Goal: Task Accomplishment & Management: Use online tool/utility

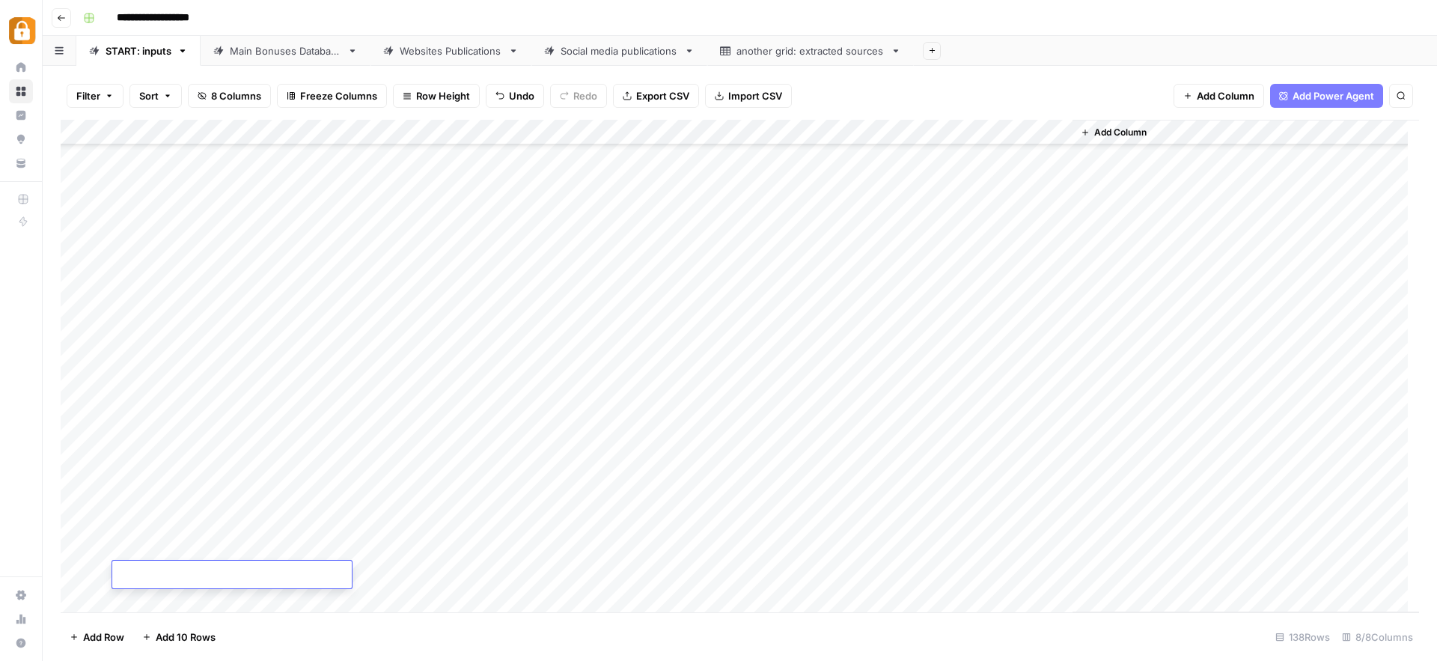
scroll to position [3068, 0]
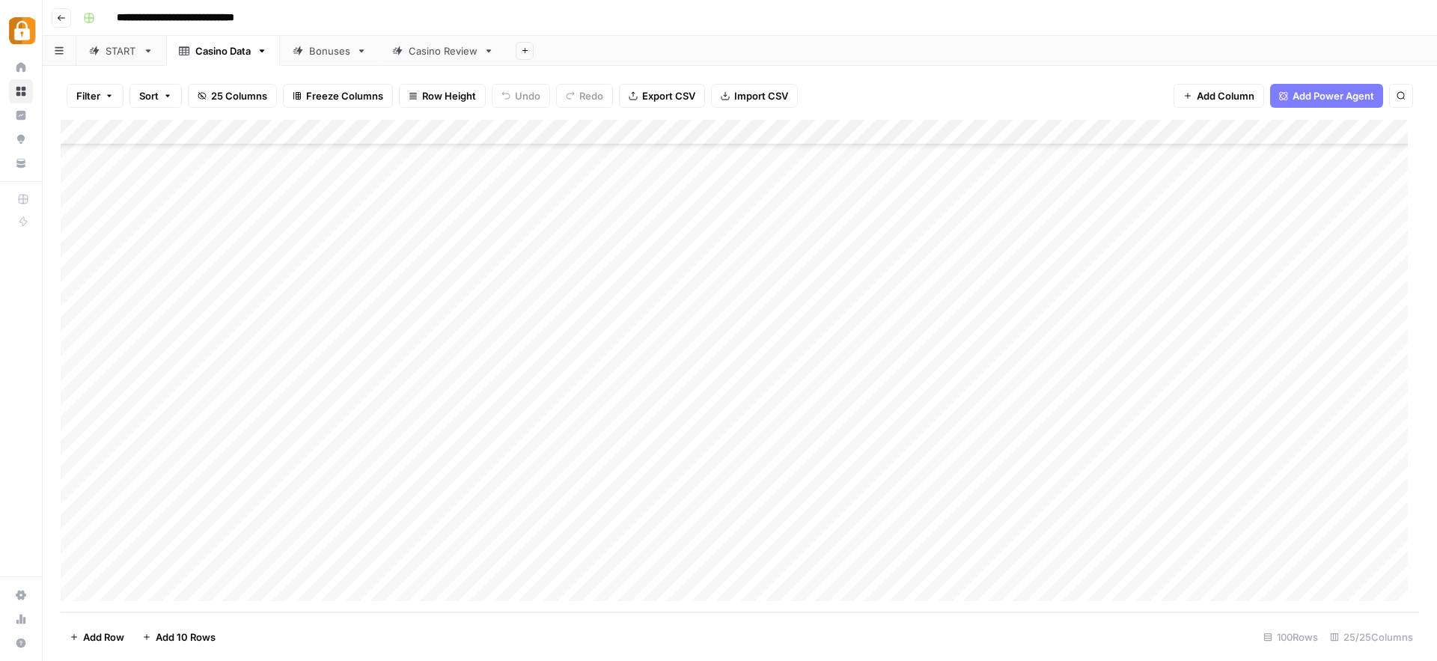
scroll to position [2112, 0]
click at [121, 57] on div "START" at bounding box center [121, 50] width 31 height 15
click at [176, 575] on div "Add Column" at bounding box center [740, 366] width 1358 height 492
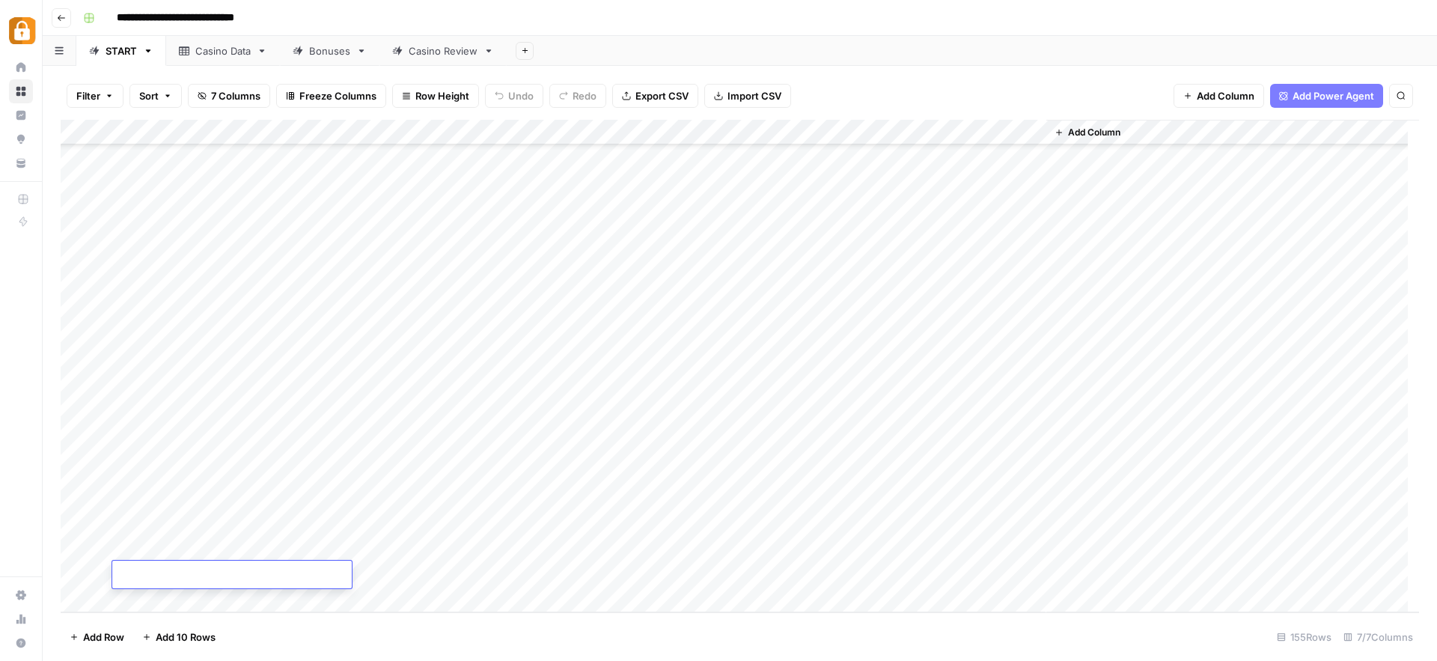
type textarea "**********"
click at [1058, 570] on div "Add Column" at bounding box center [1232, 366] width 373 height 492
click at [573, 574] on div "Add Column" at bounding box center [740, 366] width 1358 height 492
click at [220, 57] on div "Casino Data" at bounding box center [222, 50] width 55 height 15
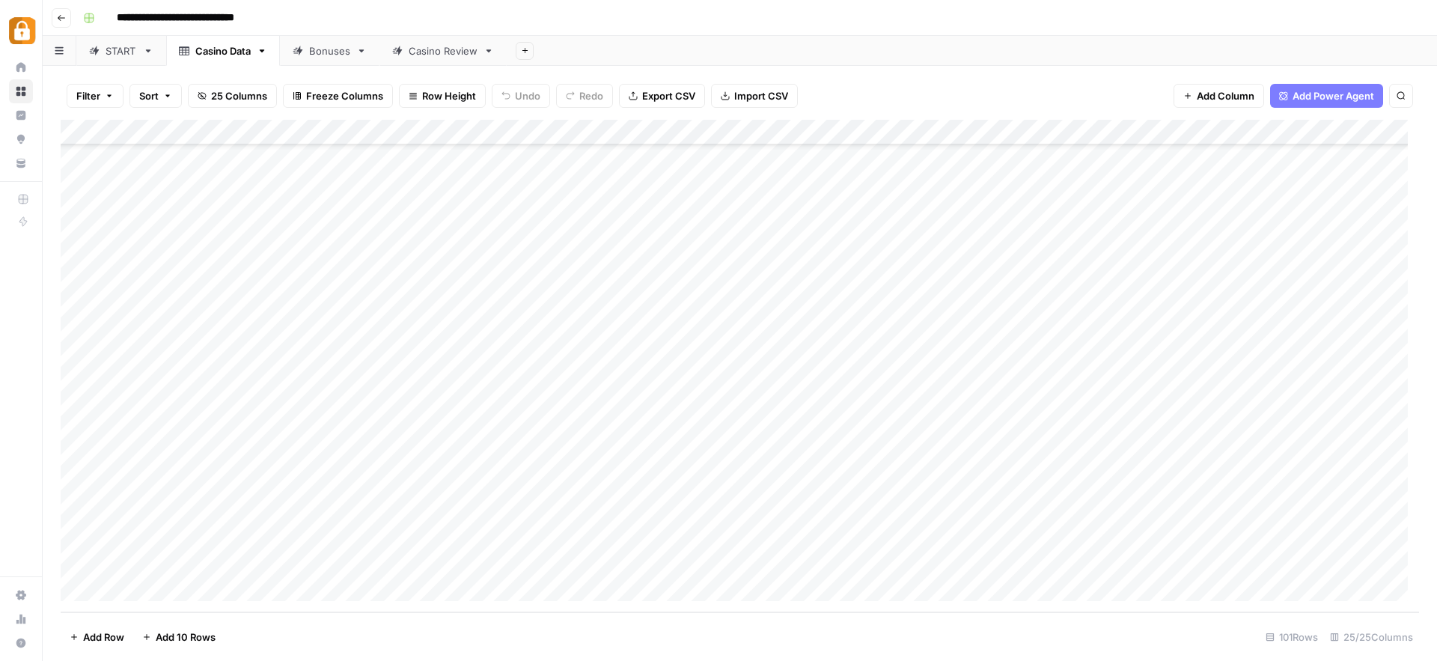
click at [449, 58] on link "Casino Review" at bounding box center [442, 51] width 127 height 30
click at [232, 51] on div "Casino Data" at bounding box center [222, 50] width 55 height 15
click at [210, 563] on div "Add Column" at bounding box center [740, 366] width 1358 height 492
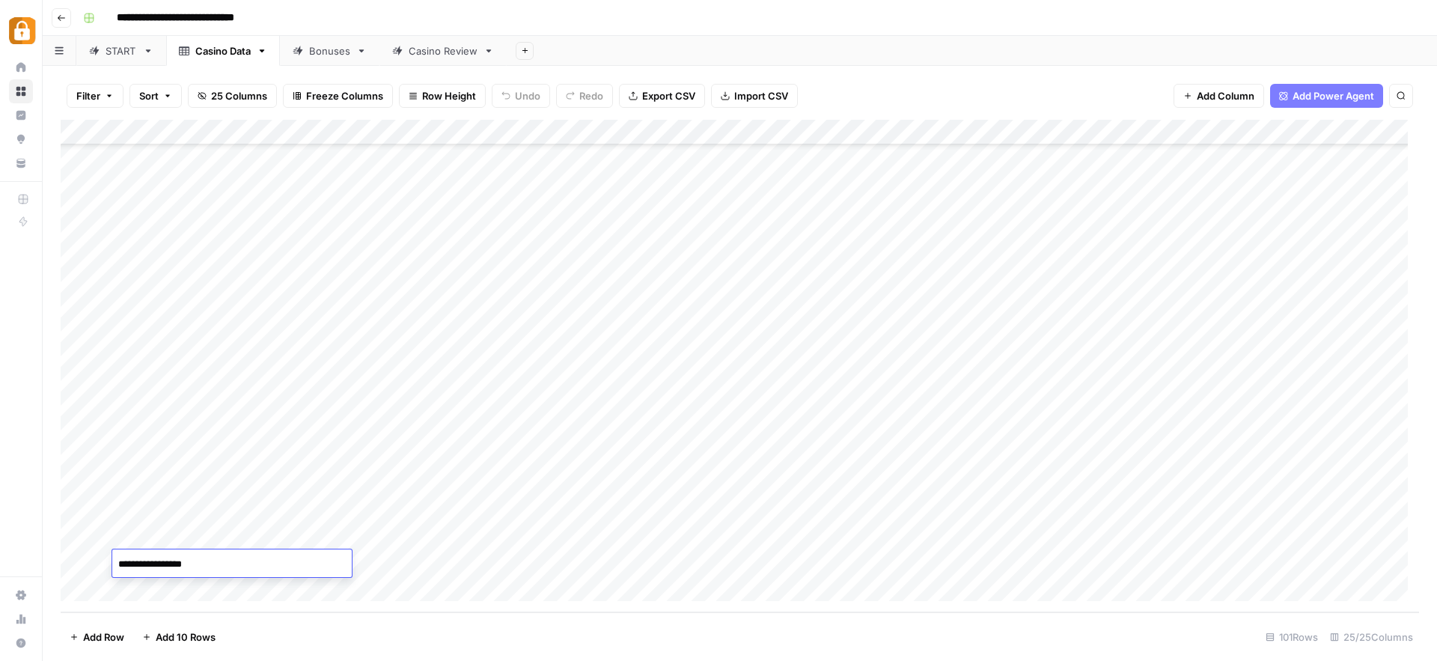
click at [210, 563] on textarea "**********" at bounding box center [231, 564] width 239 height 21
click at [441, 52] on div "Casino Review" at bounding box center [443, 50] width 69 height 15
click at [316, 509] on div "Add Column" at bounding box center [740, 366] width 1358 height 492
click at [231, 484] on div "Add Column" at bounding box center [740, 366] width 1358 height 492
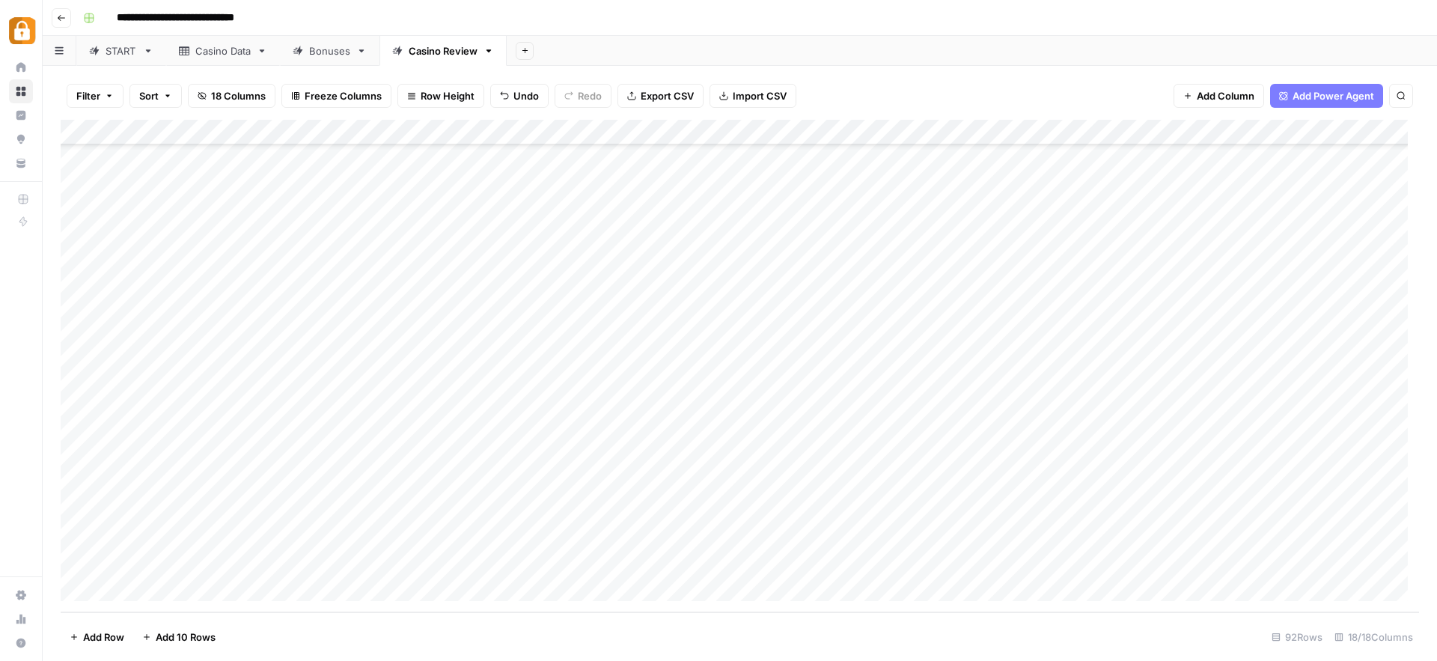
drag, startPoint x: 246, startPoint y: 498, endPoint x: 245, endPoint y: 511, distance: 12.8
click at [245, 511] on div "Add Column" at bounding box center [740, 366] width 1358 height 492
click at [513, 510] on div "Add Column" at bounding box center [740, 366] width 1358 height 492
click at [1124, 510] on div "Add Column" at bounding box center [740, 366] width 1358 height 492
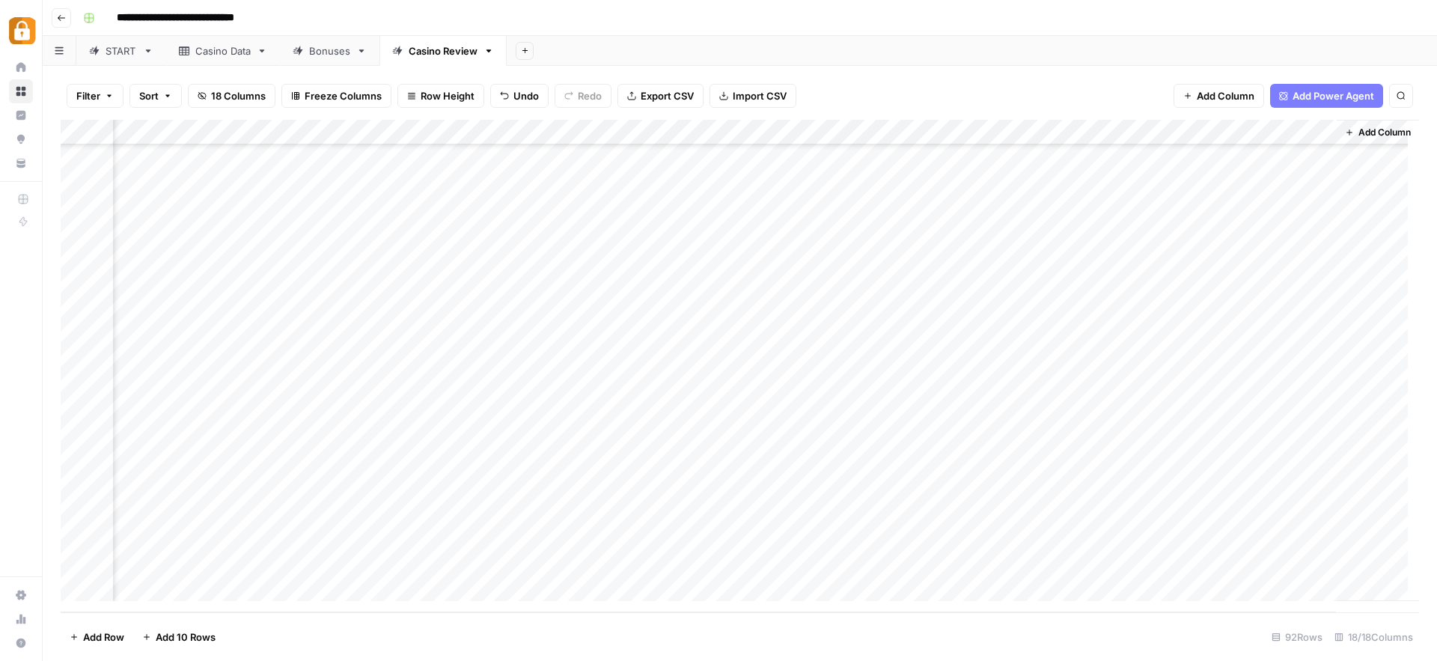
click at [228, 55] on div "Casino Data" at bounding box center [222, 50] width 55 height 15
click at [899, 564] on div "Add Column" at bounding box center [740, 366] width 1358 height 492
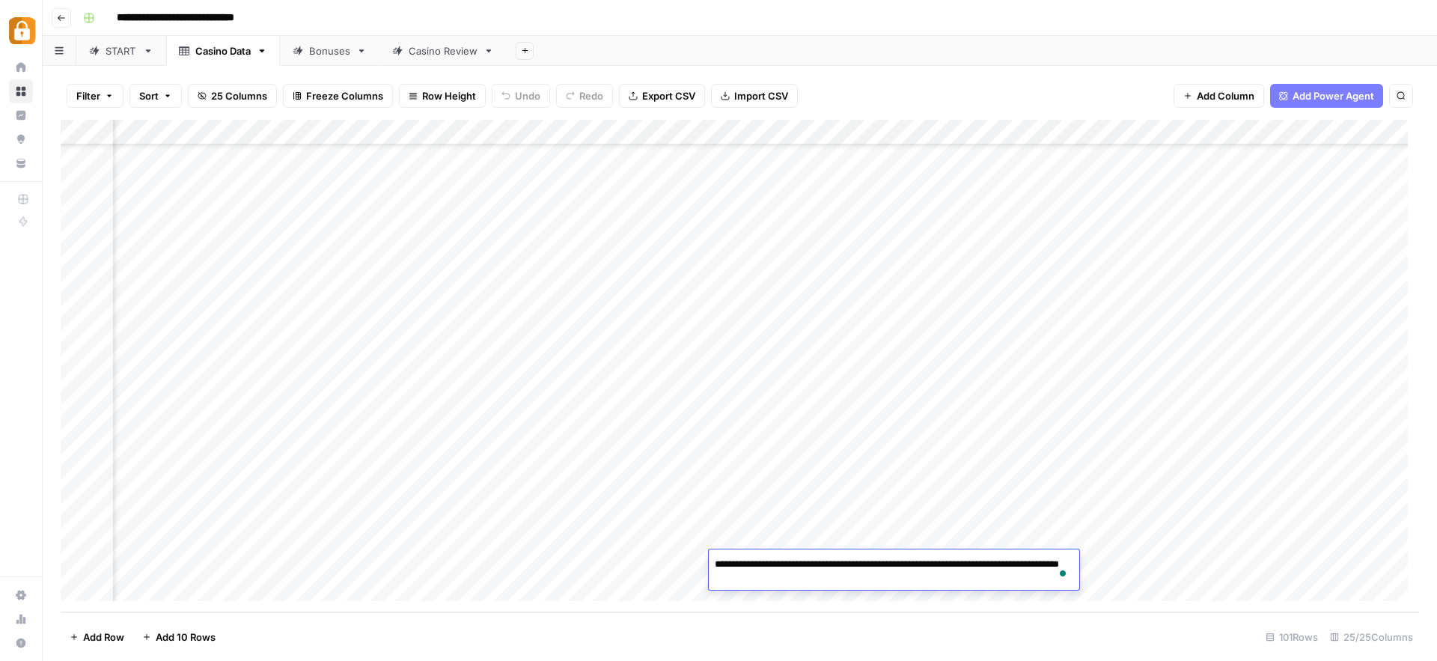
click at [899, 564] on textarea "**********" at bounding box center [894, 572] width 370 height 36
click at [1017, 534] on div "Add Column" at bounding box center [740, 366] width 1358 height 492
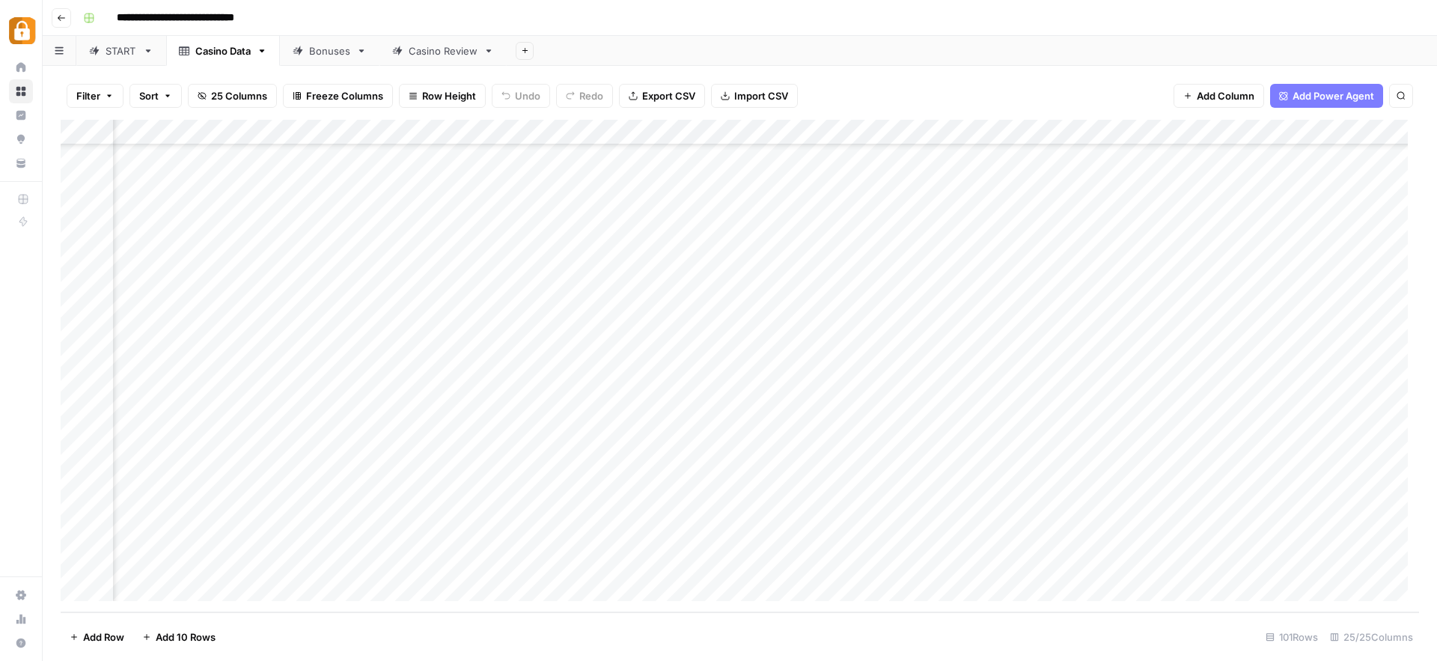
click at [644, 546] on div "Add Column" at bounding box center [740, 366] width 1358 height 492
click at [619, 537] on div "Add Column" at bounding box center [740, 366] width 1358 height 492
click at [619, 537] on textarea "**********" at bounding box center [706, 546] width 299 height 36
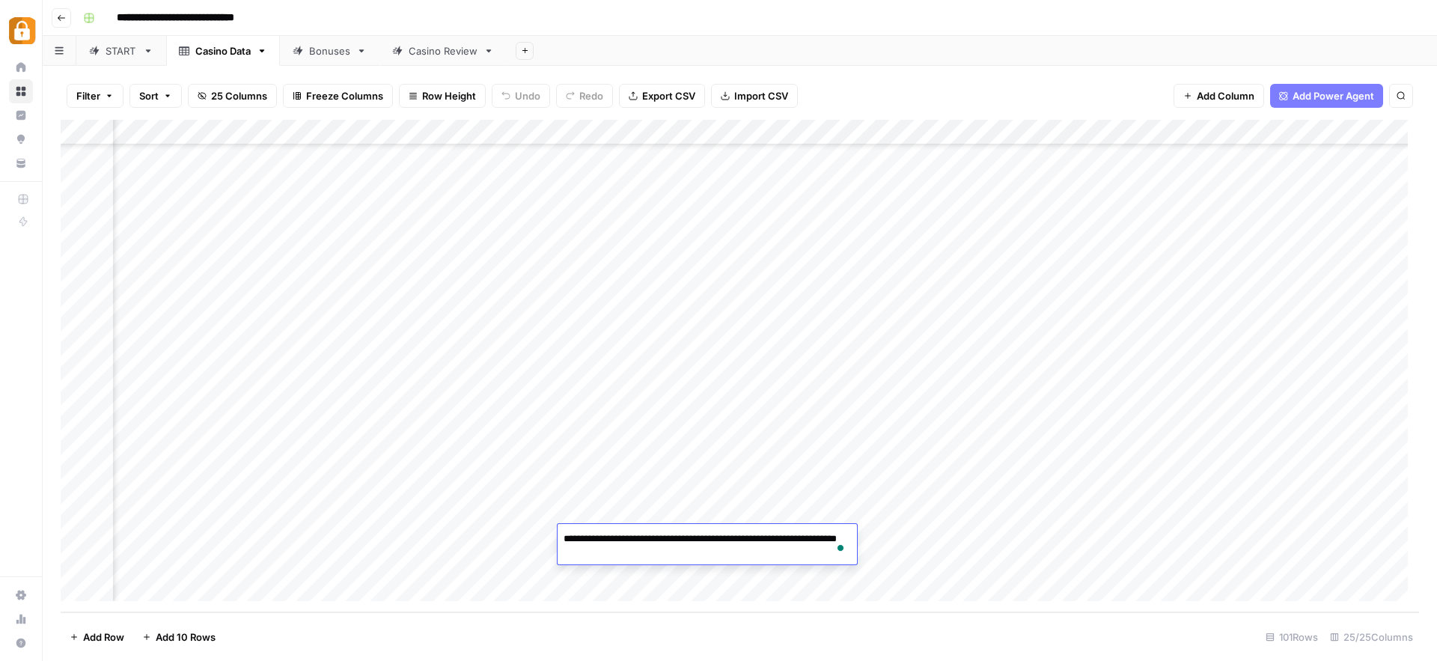
click at [313, 564] on div "Add Column" at bounding box center [740, 366] width 1358 height 492
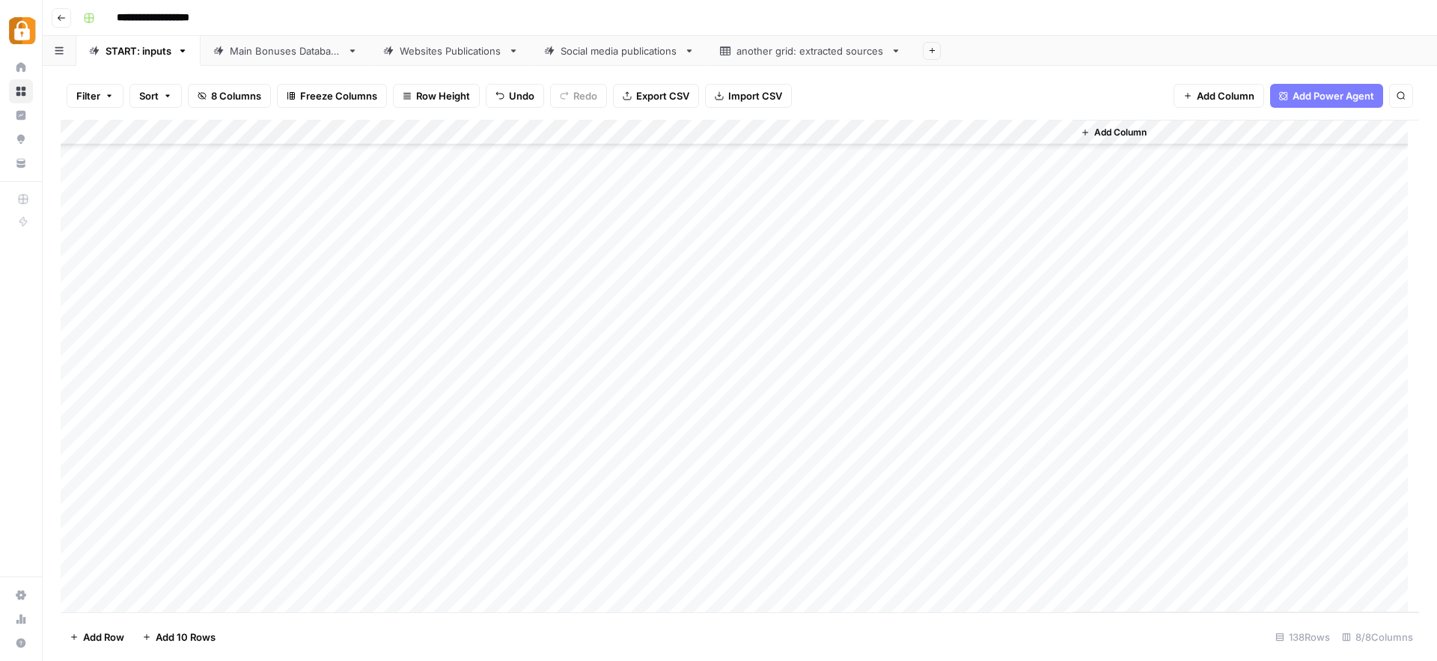
scroll to position [3068, 0]
click at [282, 424] on div "Add Column" at bounding box center [740, 366] width 1358 height 492
click at [604, 566] on div "Add Column" at bounding box center [740, 366] width 1358 height 492
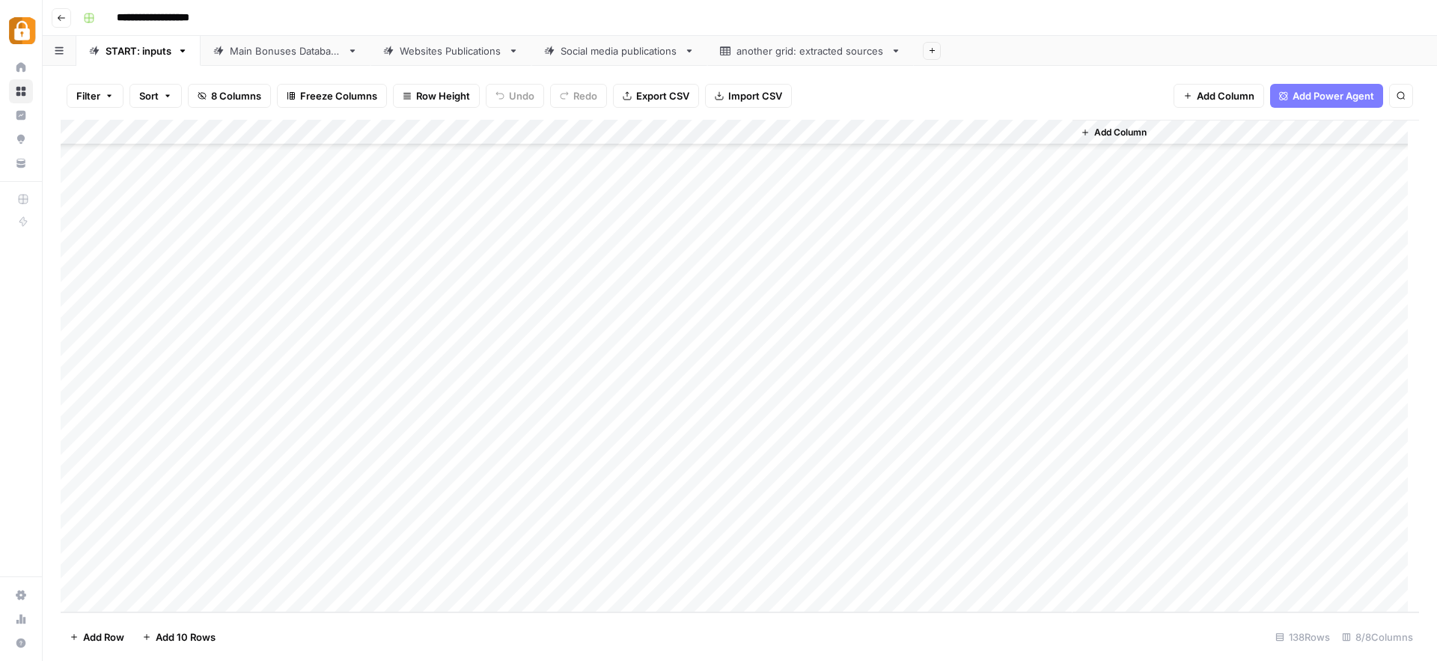
click at [261, 424] on div "Add Column" at bounding box center [740, 366] width 1358 height 492
click at [297, 614] on button "Julie" at bounding box center [317, 614] width 92 height 18
click at [431, 420] on div "Add Column" at bounding box center [740, 366] width 1358 height 492
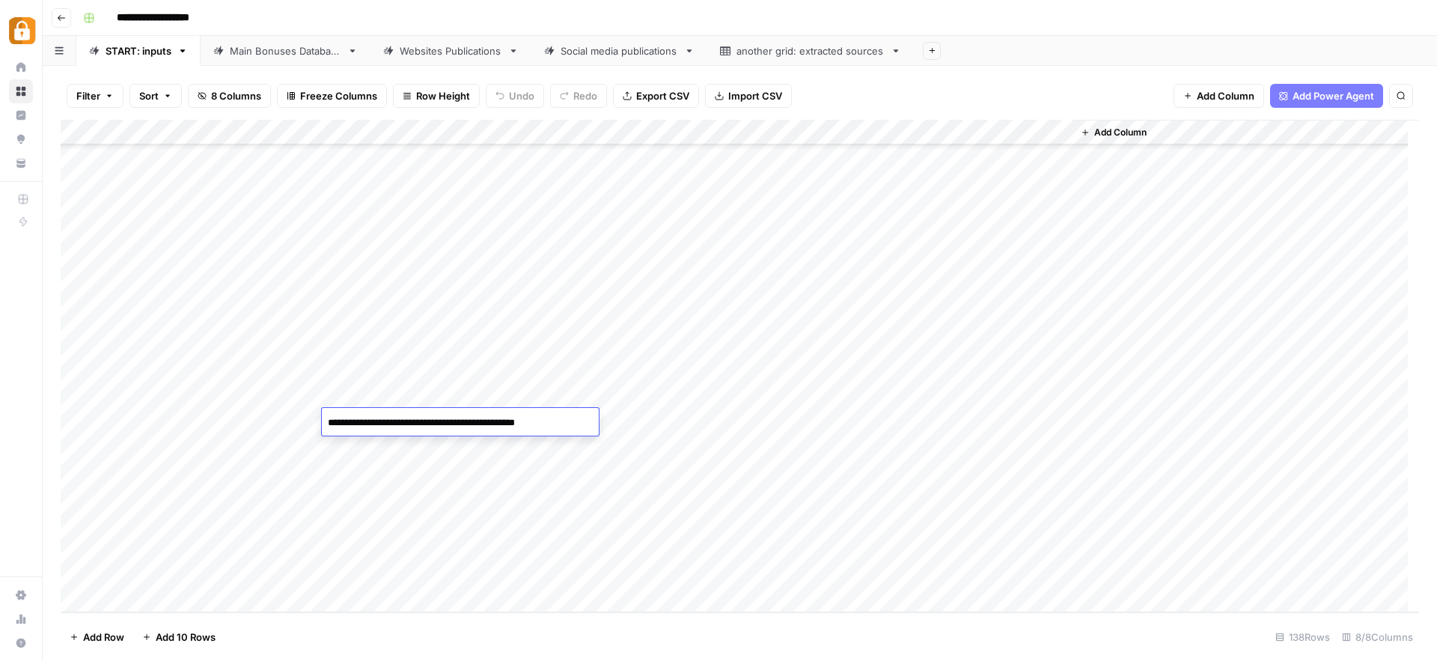
paste textarea "**********"
type textarea "**********"
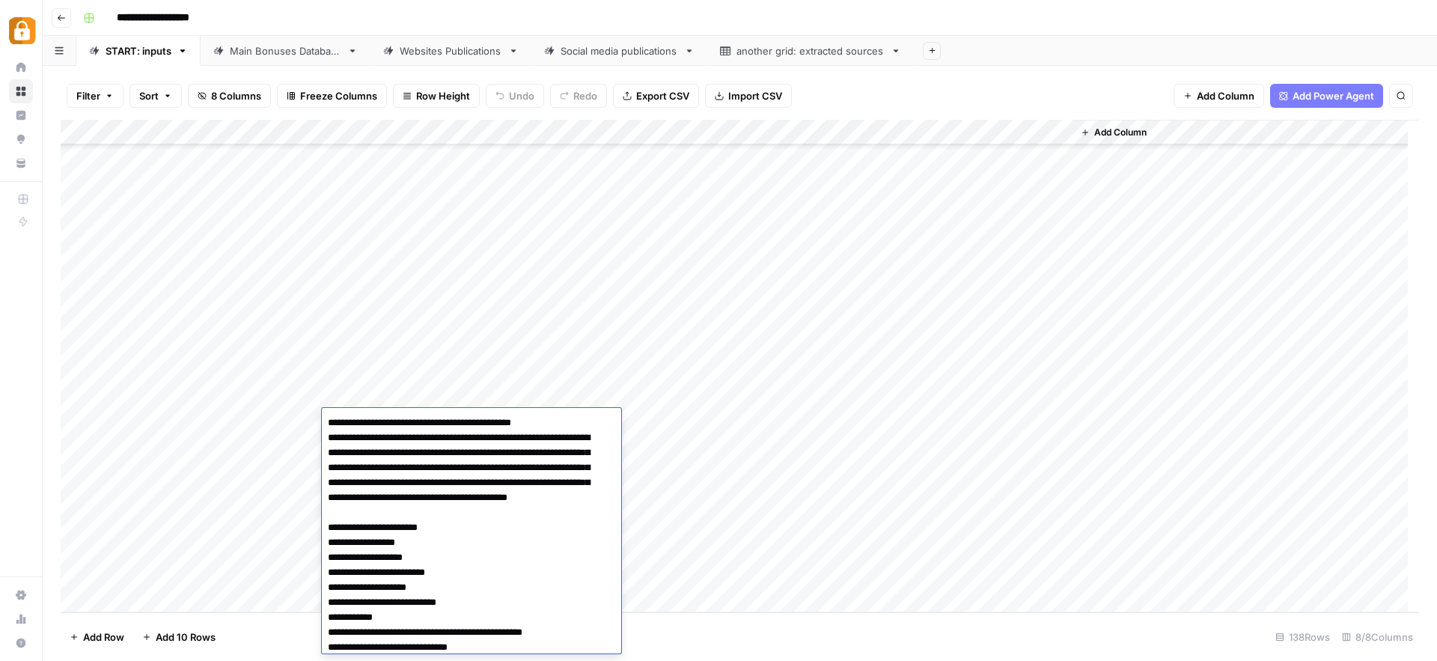
scroll to position [269, 0]
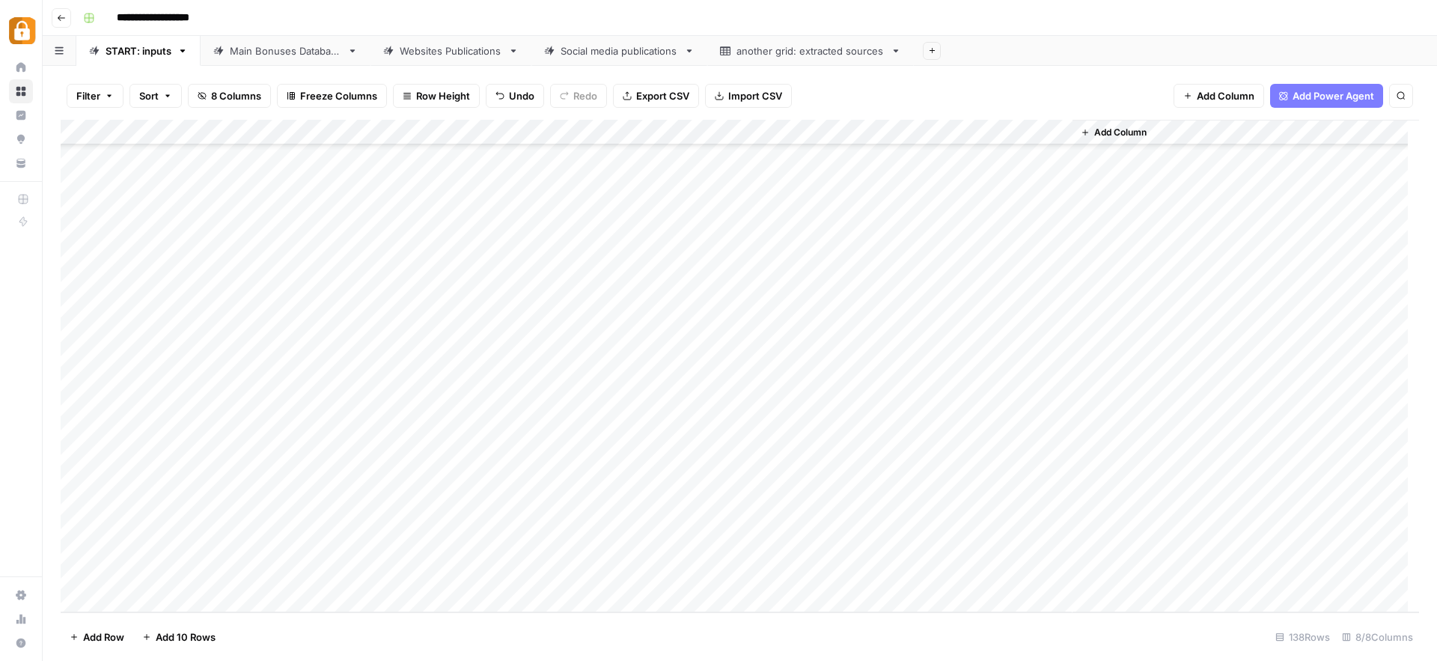
click at [671, 427] on div "Add Column" at bounding box center [740, 366] width 1358 height 492
type input "wp"
click at [625, 483] on button "WP" at bounding box center [637, 480] width 28 height 18
click at [989, 422] on div "Add Column" at bounding box center [740, 366] width 1358 height 492
click at [1062, 424] on div "Add Column" at bounding box center [740, 366] width 1358 height 492
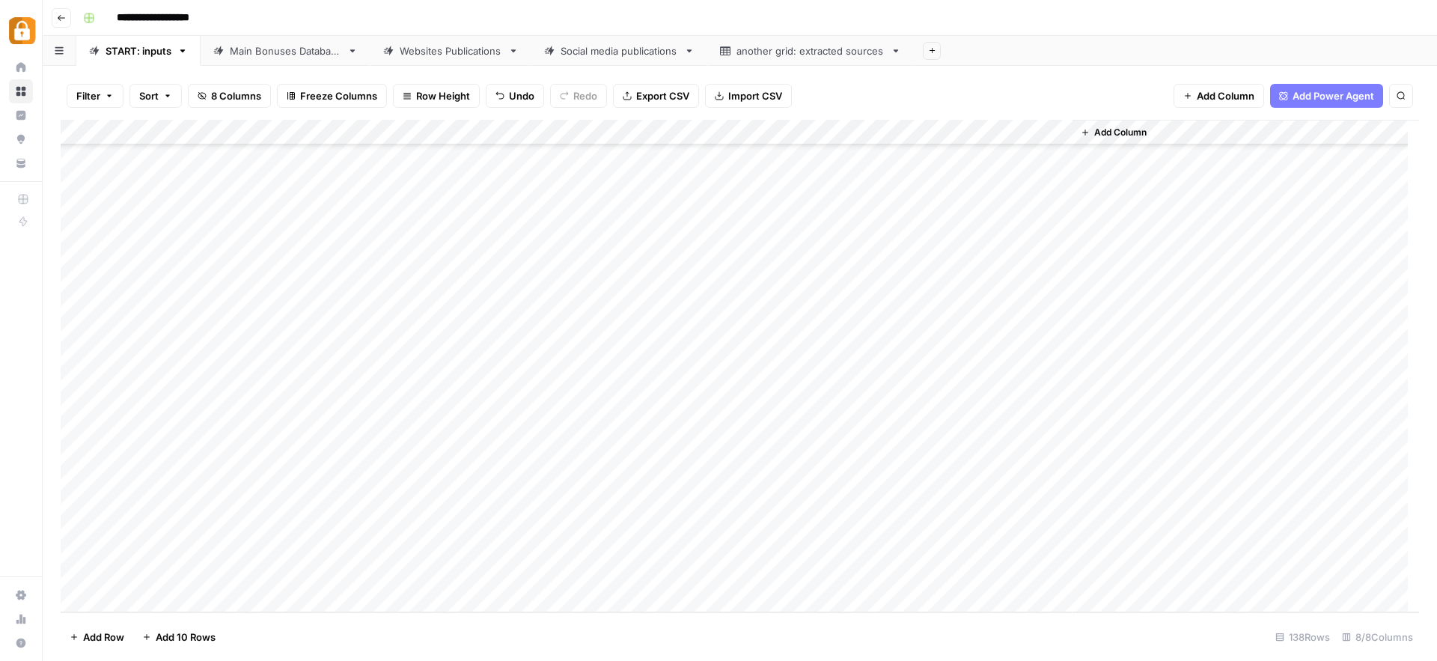
click at [348, 426] on div "Add Column" at bounding box center [740, 366] width 1358 height 492
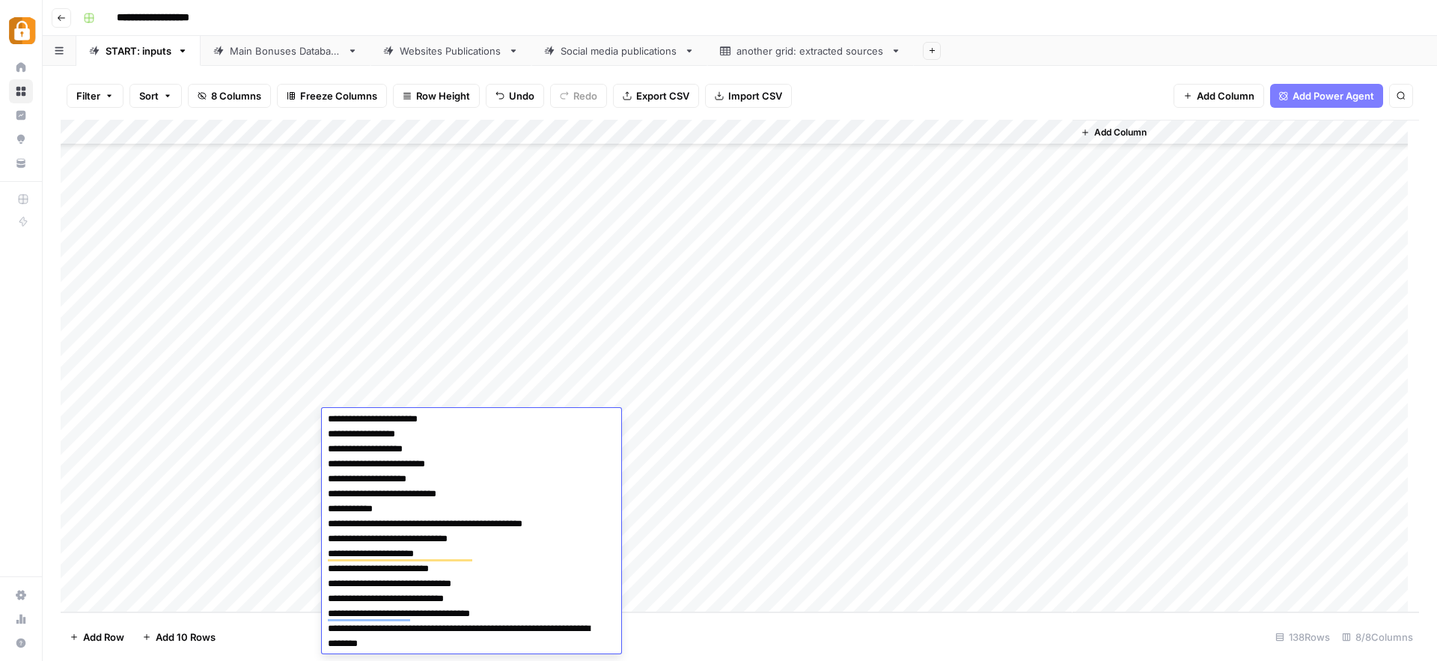
scroll to position [274, 0]
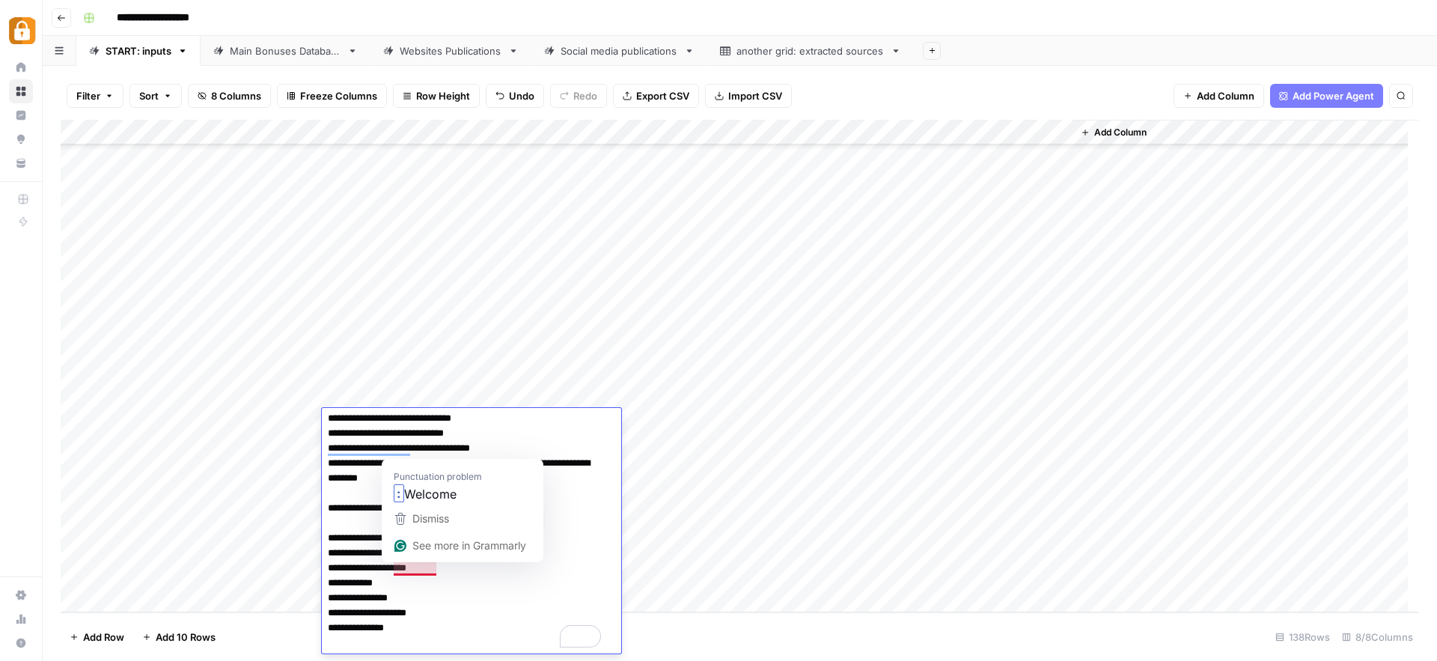
click at [504, 597] on textarea "To enrich screen reader interactions, please activate Accessibility in Grammarl…" at bounding box center [466, 395] width 288 height 515
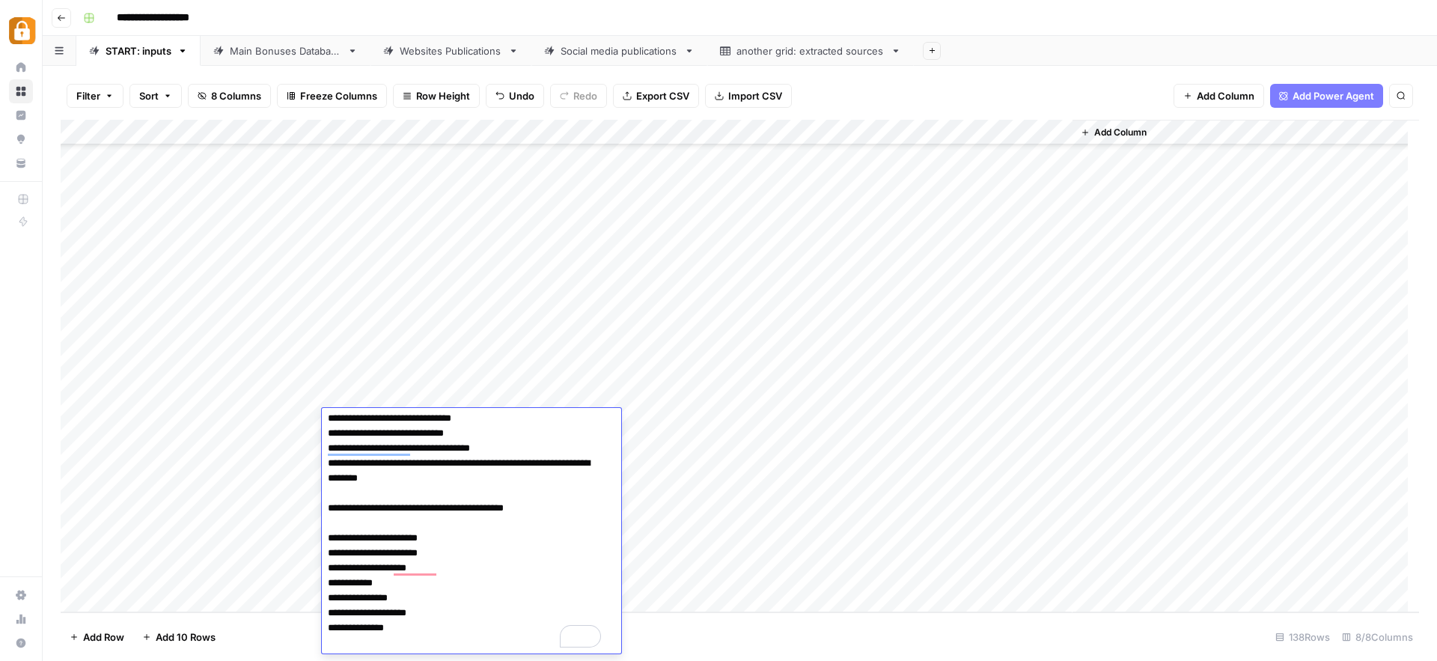
click at [721, 441] on div "Add Column" at bounding box center [740, 366] width 1358 height 492
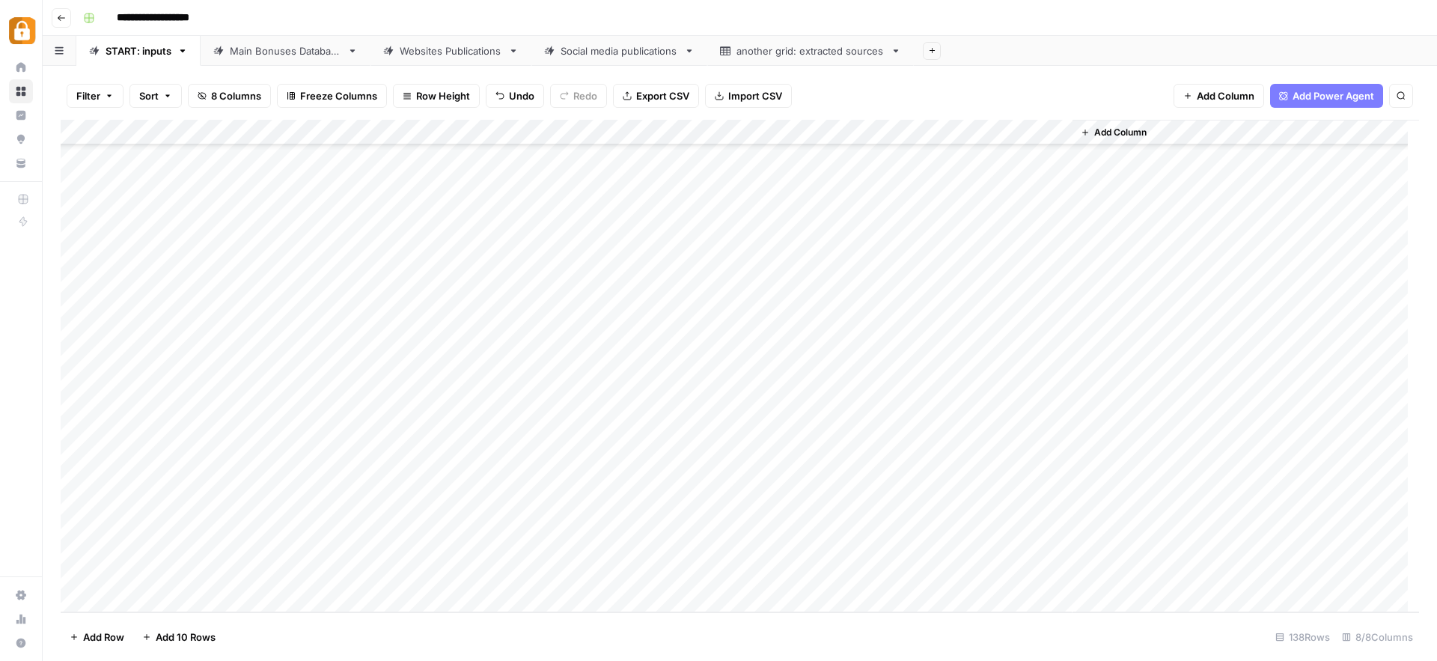
click at [661, 412] on div "Add Column" at bounding box center [740, 366] width 1358 height 492
click at [1060, 421] on div "Add Column" at bounding box center [740, 366] width 1358 height 492
click at [1056, 416] on div "Add Column" at bounding box center [740, 366] width 1358 height 492
click at [290, 453] on div "Add Column" at bounding box center [740, 366] width 1358 height 492
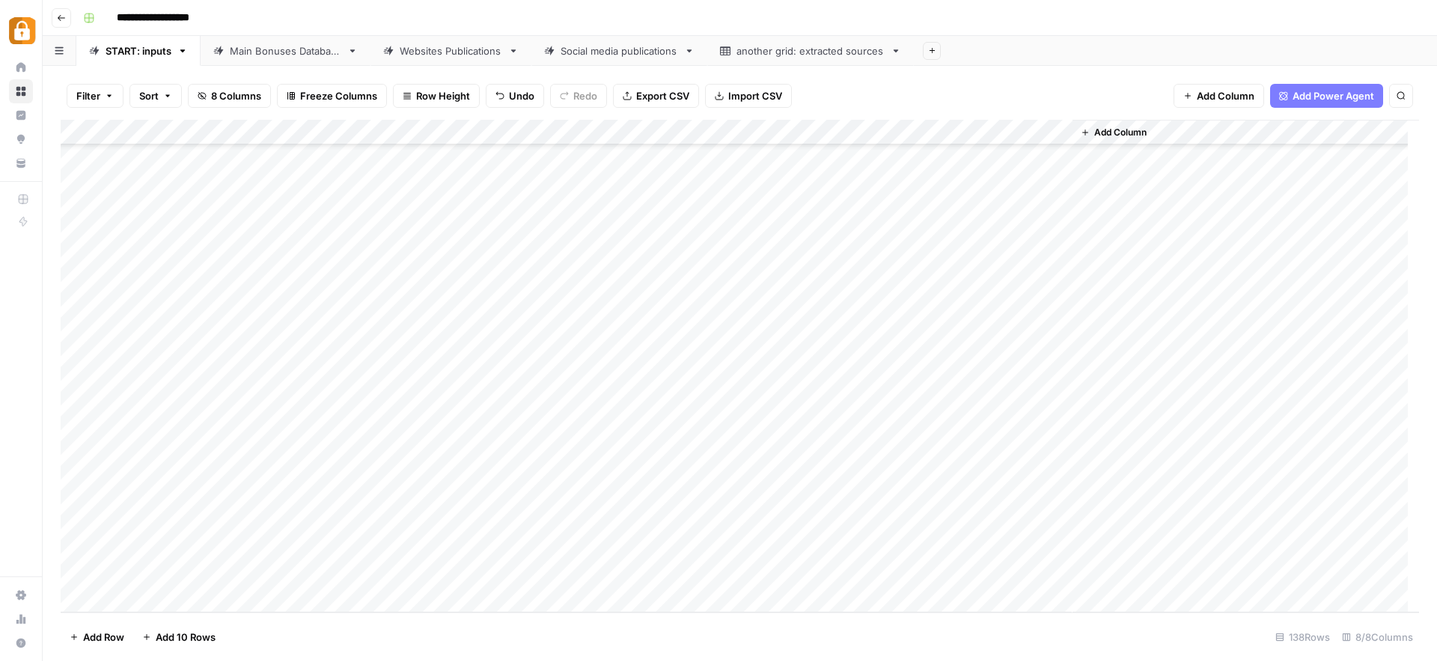
click at [290, 453] on div "Add Column" at bounding box center [740, 366] width 1358 height 492
click at [295, 643] on button "Julie" at bounding box center [317, 640] width 92 height 18
click at [400, 441] on div "Add Column" at bounding box center [740, 366] width 1358 height 492
paste textarea "**********"
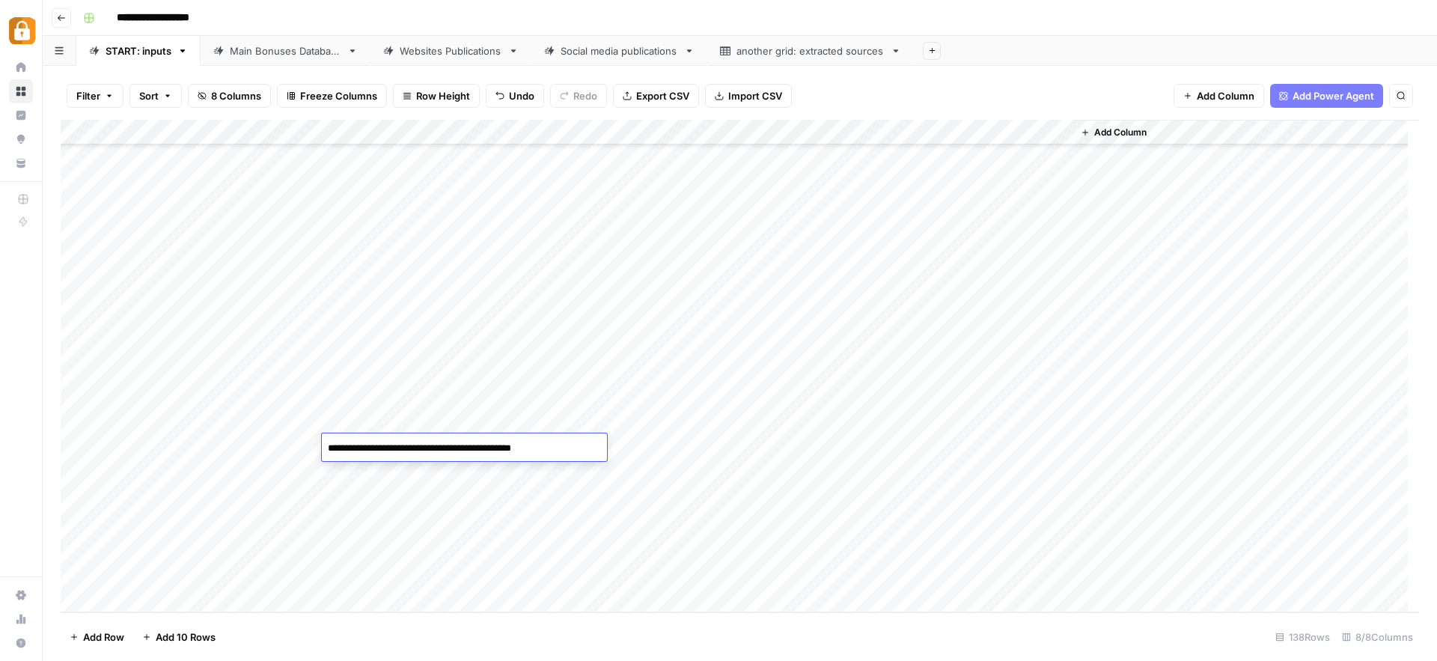
type textarea "**********"
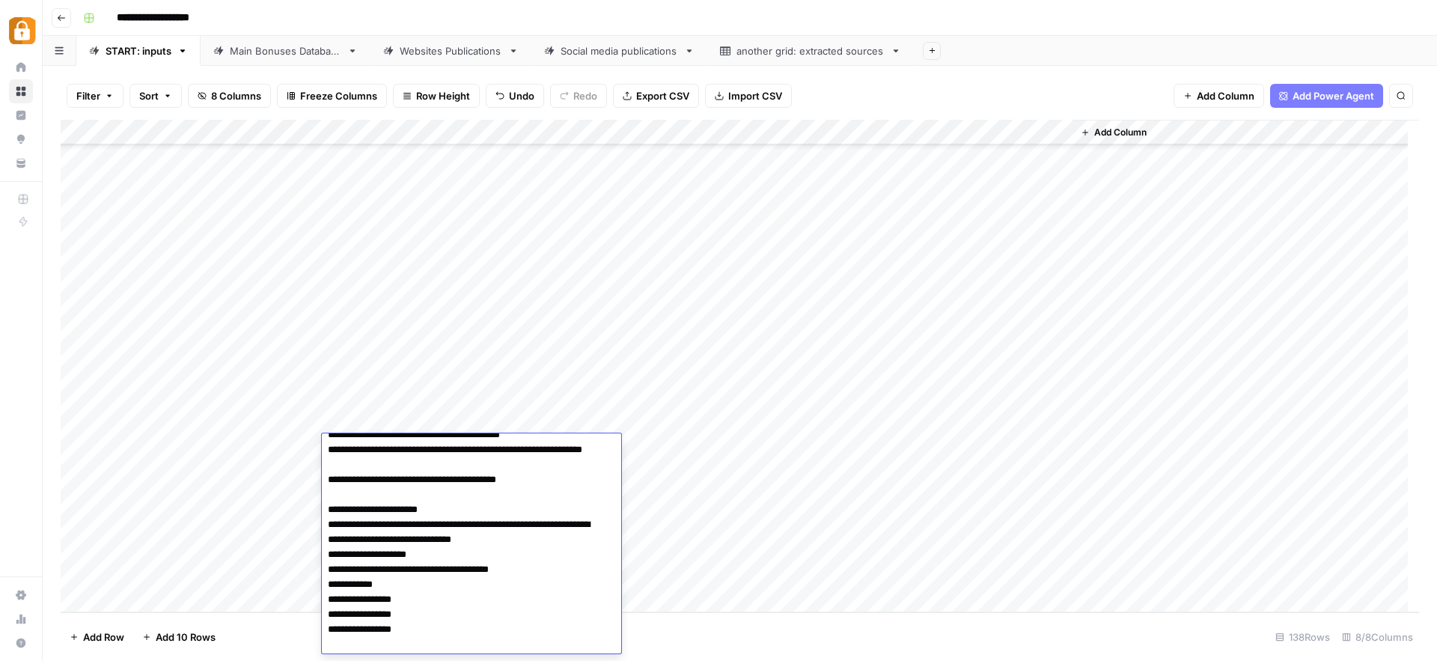
scroll to position [344, 0]
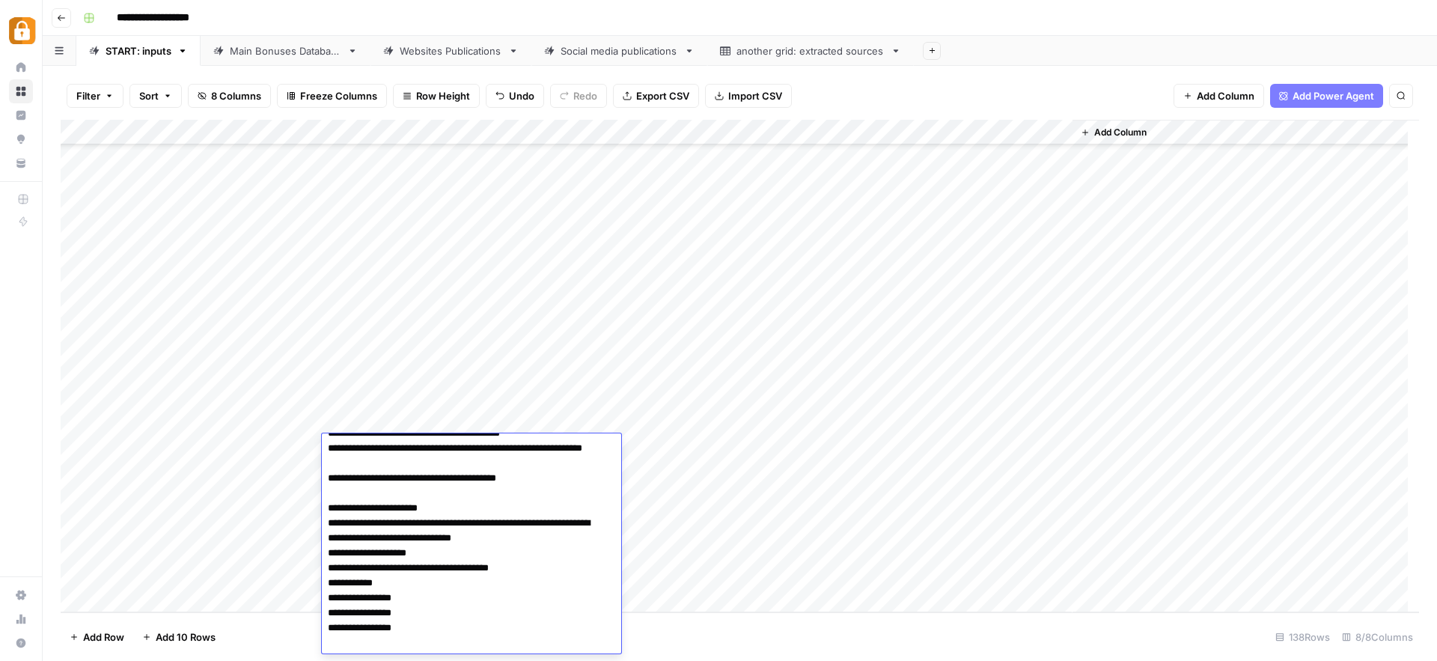
click at [687, 453] on div "Add Column" at bounding box center [740, 366] width 1358 height 492
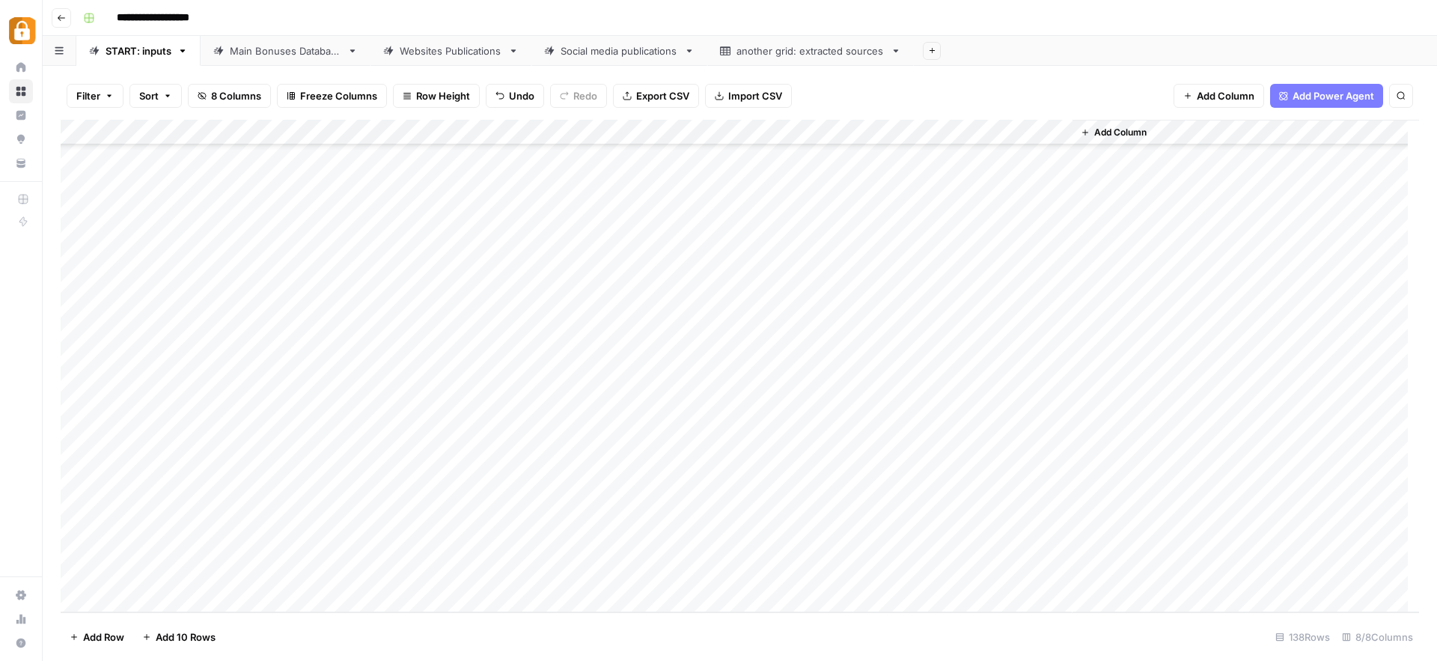
click at [690, 418] on div "Add Column" at bounding box center [740, 366] width 1358 height 492
drag, startPoint x: 706, startPoint y: 433, endPoint x: 710, endPoint y: 454, distance: 22.0
click at [710, 454] on div "Add Column" at bounding box center [740, 366] width 1358 height 492
click at [798, 450] on div "Add Column" at bounding box center [740, 366] width 1358 height 492
click at [981, 445] on div "Add Column" at bounding box center [740, 366] width 1358 height 492
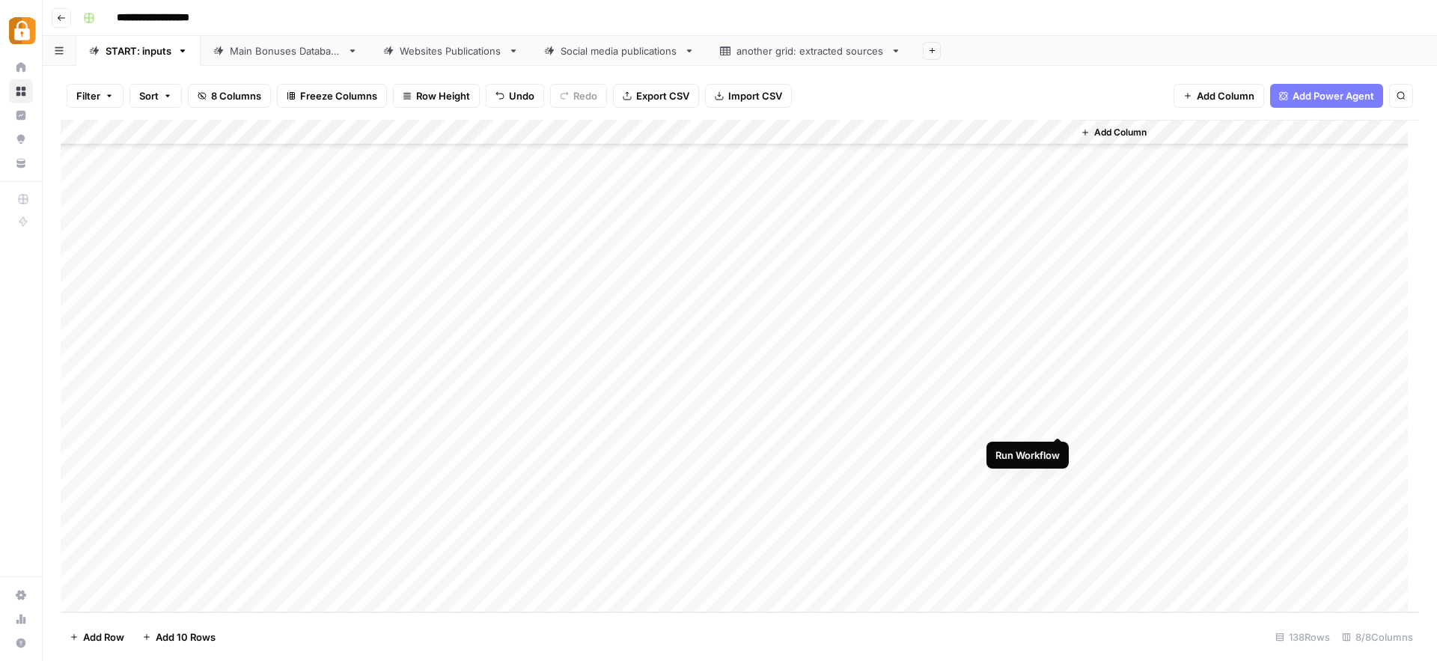
click at [1060, 422] on div "Add Column" at bounding box center [740, 366] width 1358 height 492
click at [1054, 444] on div "Add Column" at bounding box center [740, 366] width 1358 height 492
click at [278, 48] on div "Main Bonuses Database" at bounding box center [285, 50] width 111 height 15
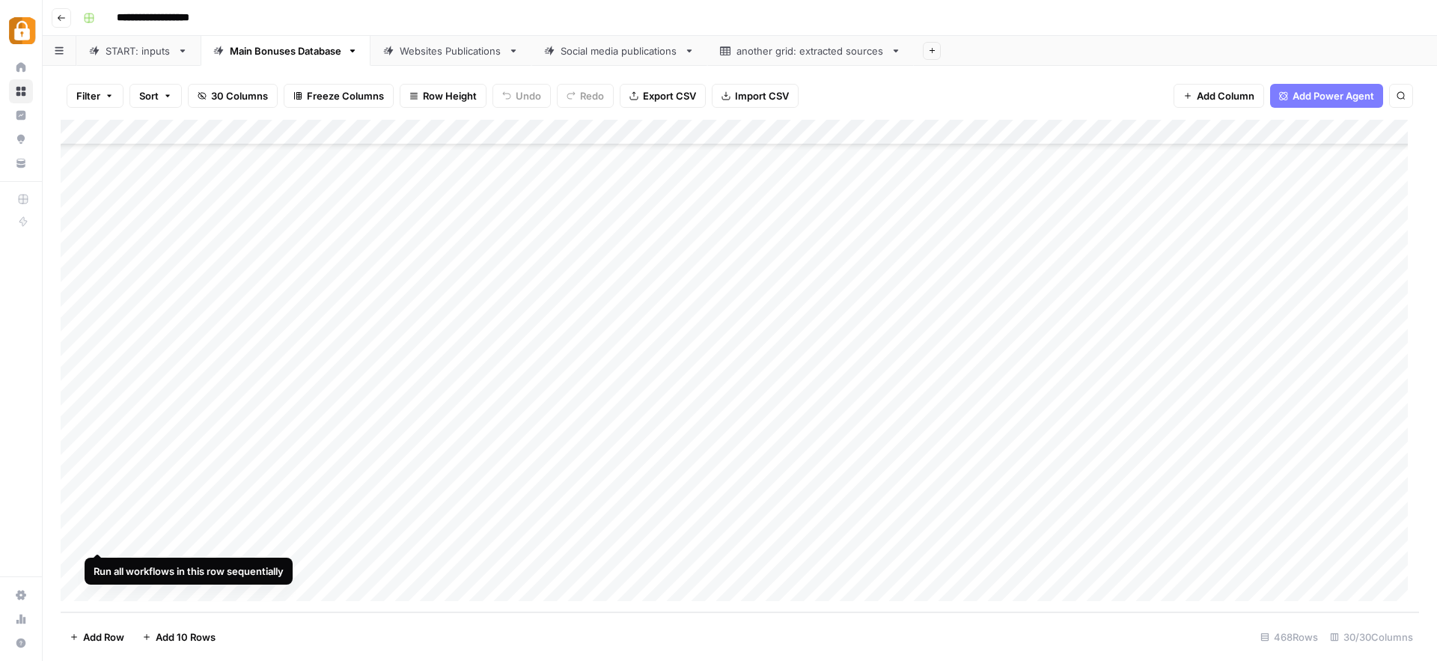
click at [85, 536] on div "Add Column" at bounding box center [740, 366] width 1358 height 492
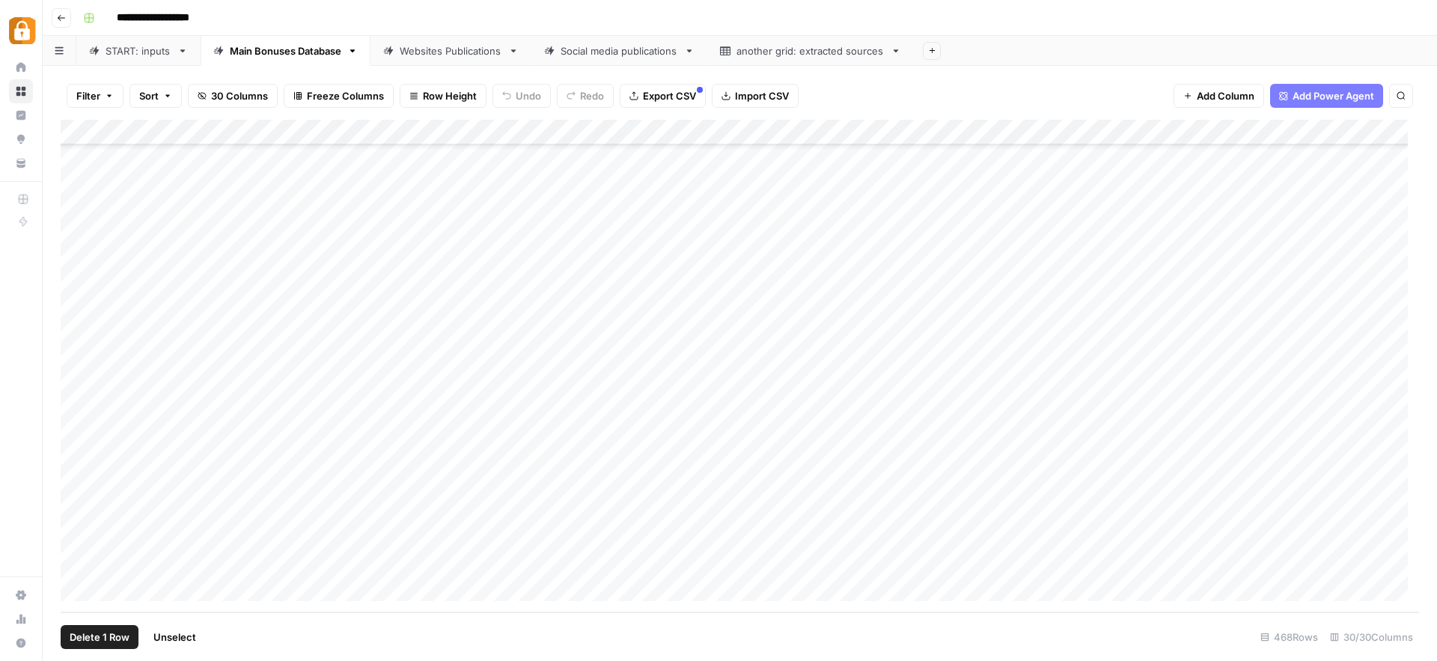
click at [76, 560] on div "Add Column" at bounding box center [740, 366] width 1358 height 492
click at [85, 638] on span "Delete 2 Rows" at bounding box center [103, 636] width 67 height 15
click at [642, 169] on button "Delete" at bounding box center [665, 172] width 50 height 27
click at [828, 362] on div "Add Column" at bounding box center [740, 366] width 1358 height 492
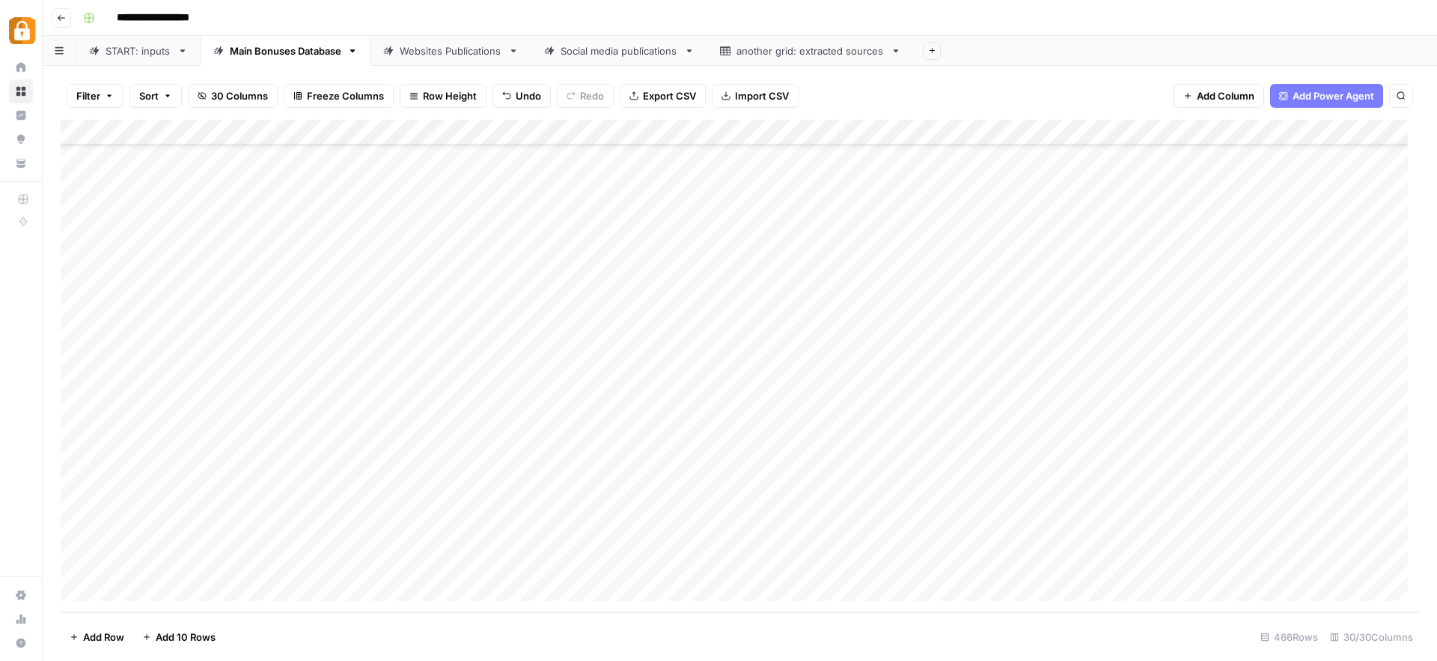
click at [778, 539] on div "Add Column" at bounding box center [740, 366] width 1358 height 492
click at [775, 571] on div "Add Column" at bounding box center [740, 366] width 1358 height 492
click at [1115, 543] on div "Add Column" at bounding box center [740, 366] width 1358 height 492
click at [1098, 559] on div "Add Column" at bounding box center [740, 366] width 1358 height 492
click at [470, 46] on div "Websites Publications" at bounding box center [451, 50] width 103 height 15
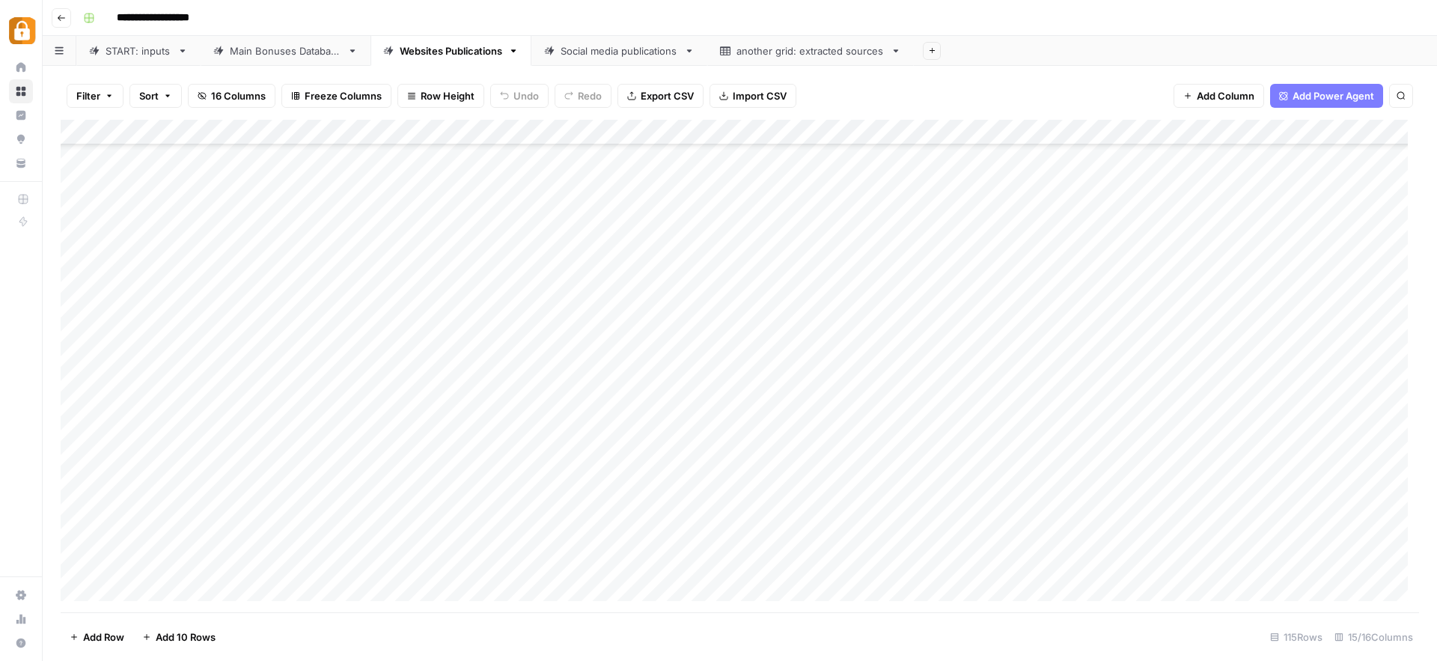
scroll to position [2494, 0]
click at [993, 540] on div "Add Column" at bounding box center [740, 366] width 1358 height 492
click at [990, 566] on div "Add Column" at bounding box center [740, 366] width 1358 height 492
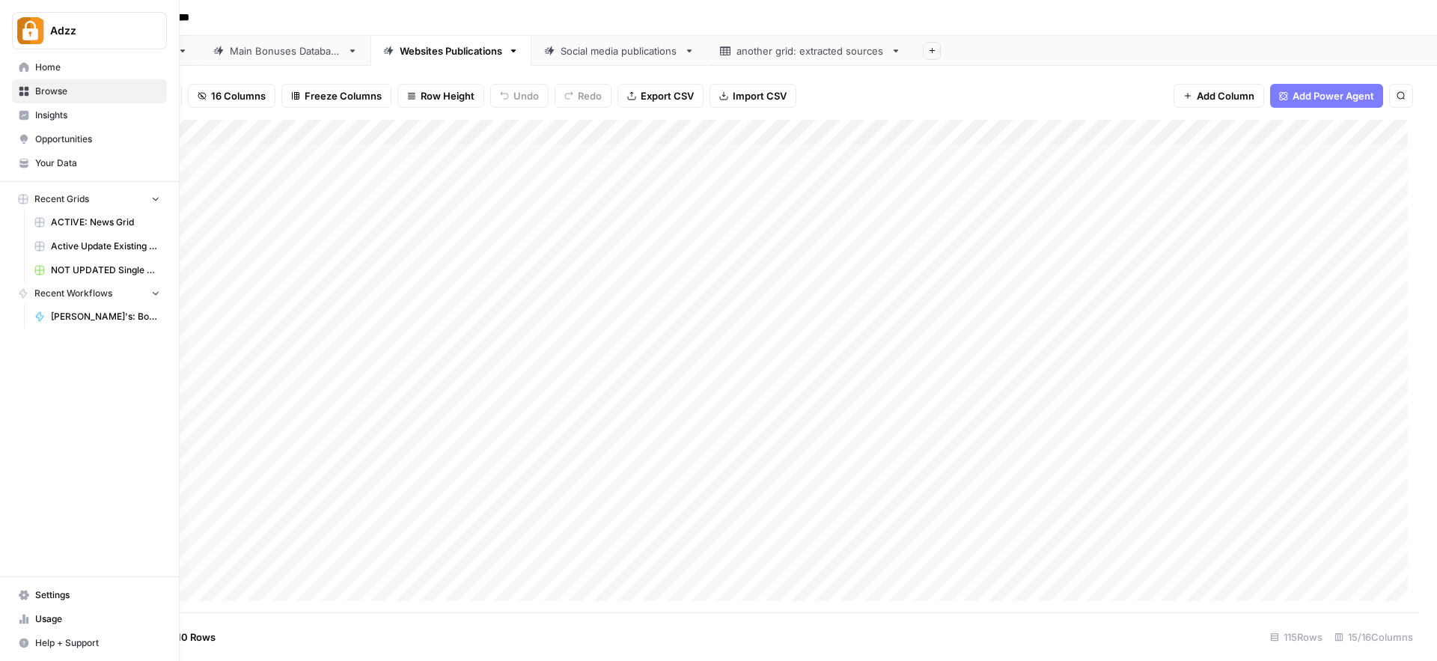
click at [25, 95] on icon at bounding box center [24, 92] width 10 height 10
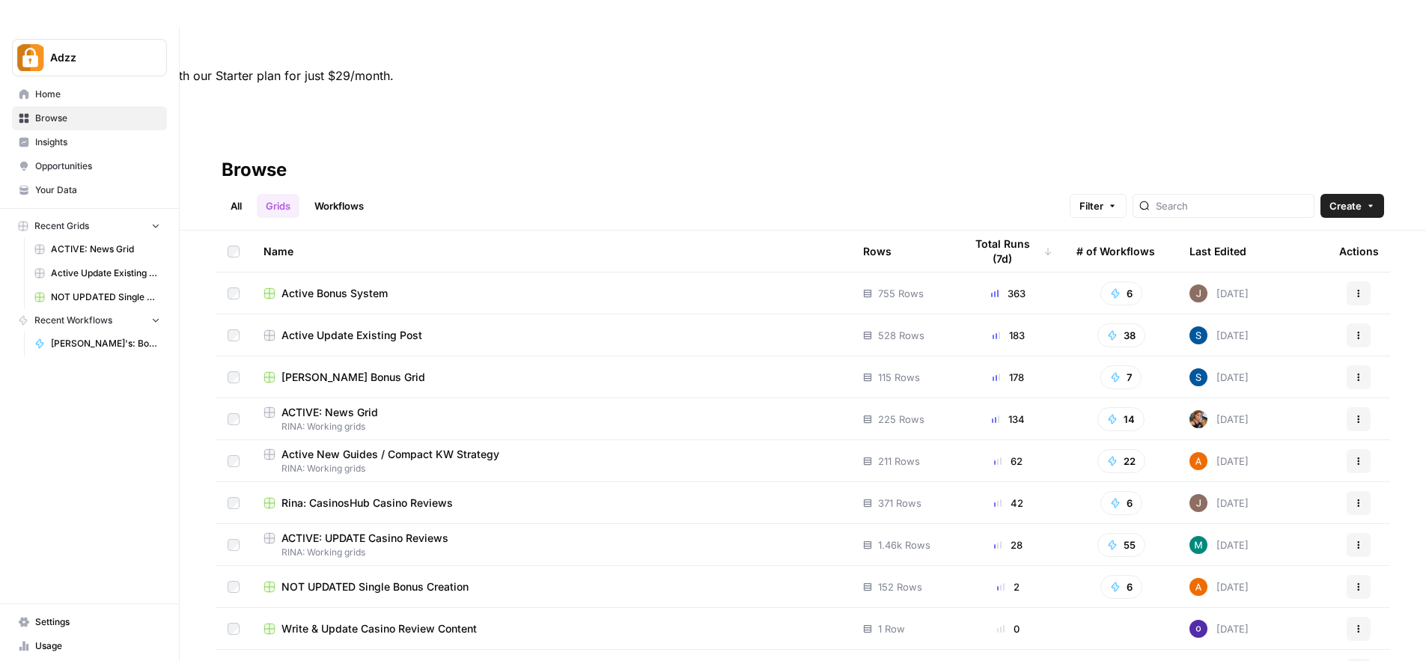
click at [489, 328] on div "Active Update Existing Post" at bounding box center [550, 335] width 575 height 15
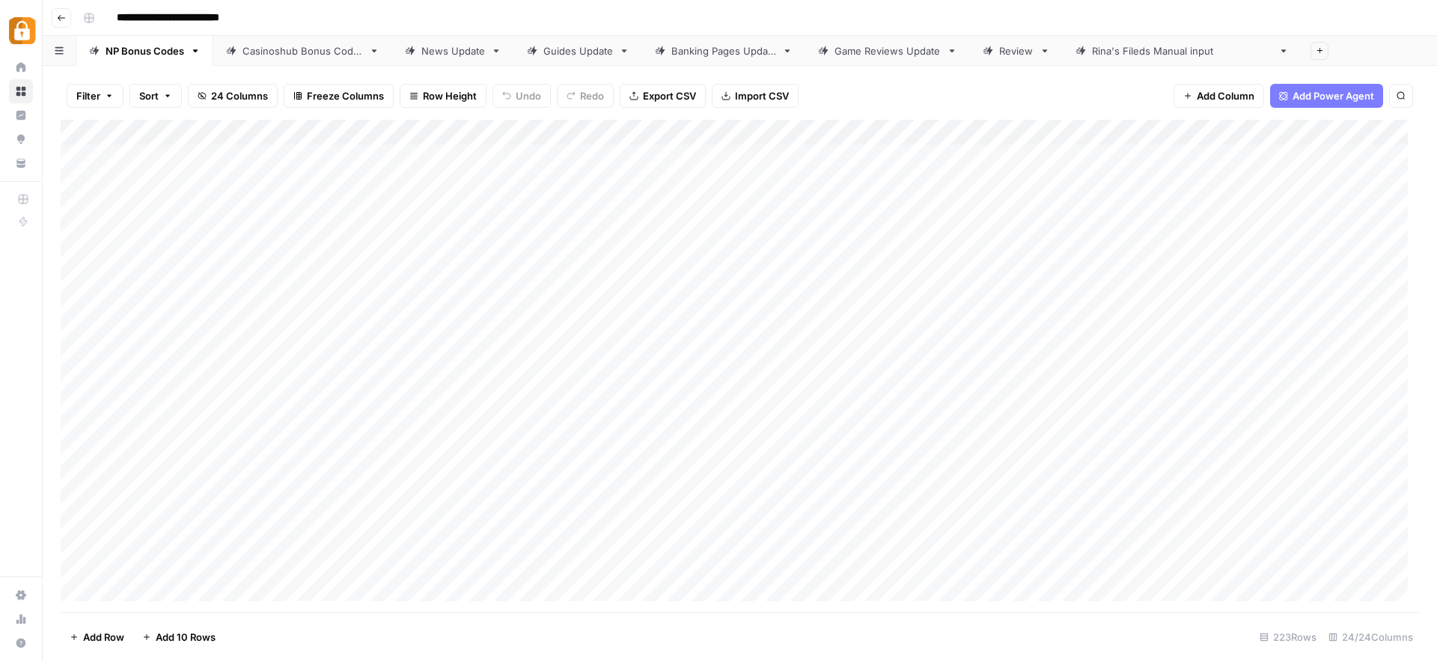
click at [290, 48] on div "Casinoshub Bonus Codes" at bounding box center [302, 50] width 120 height 15
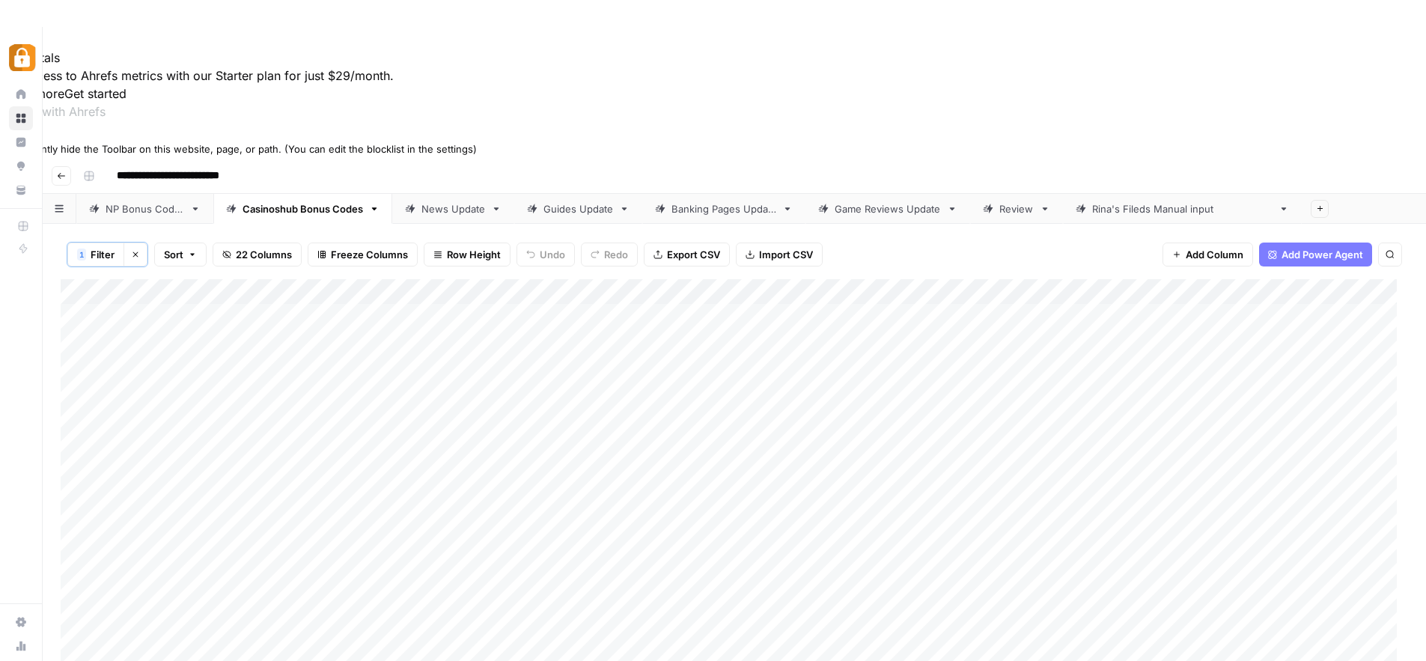
click at [10, 140] on icon at bounding box center [5, 134] width 10 height 10
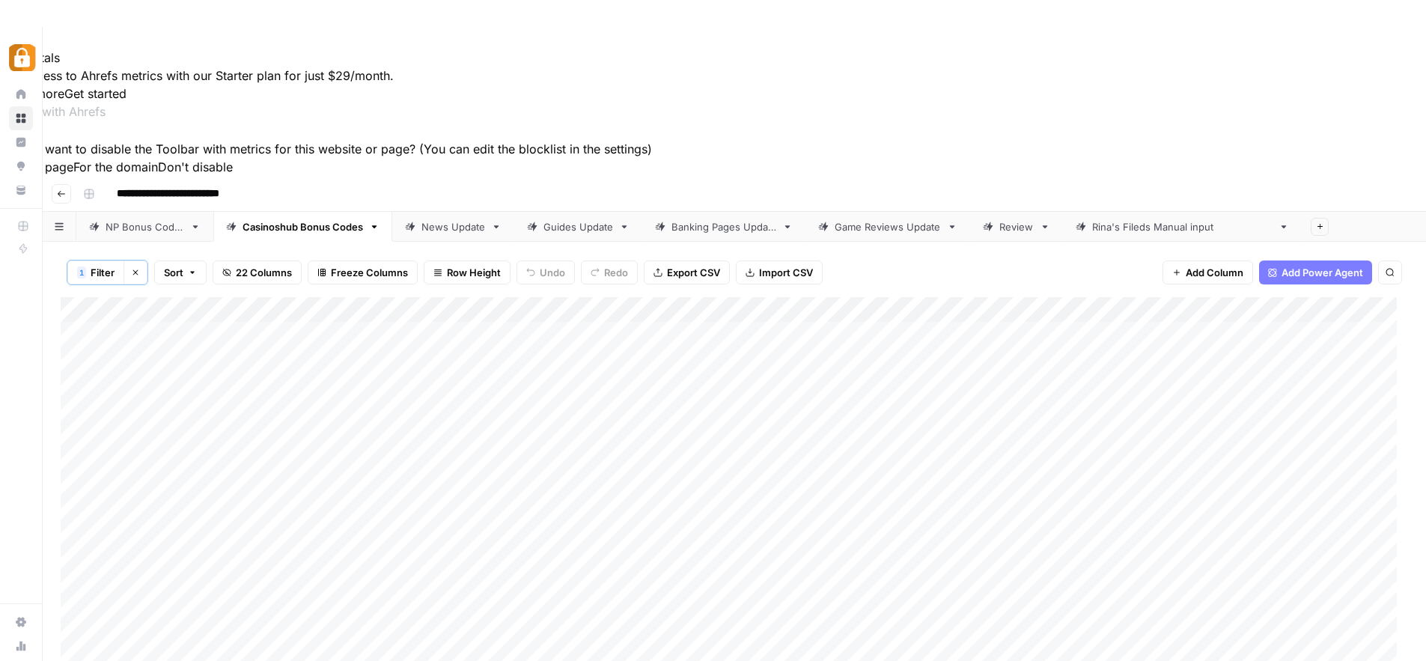
click at [73, 176] on button "For this page" at bounding box center [36, 167] width 73 height 18
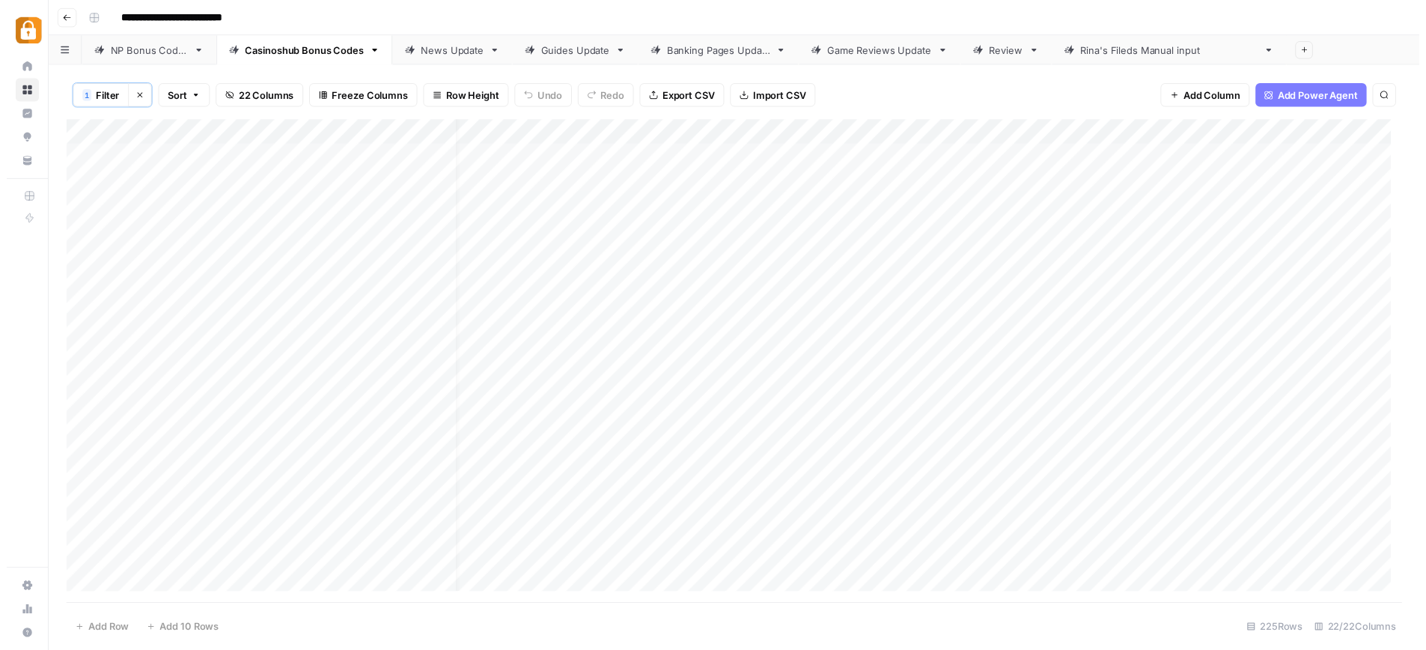
scroll to position [0, 26]
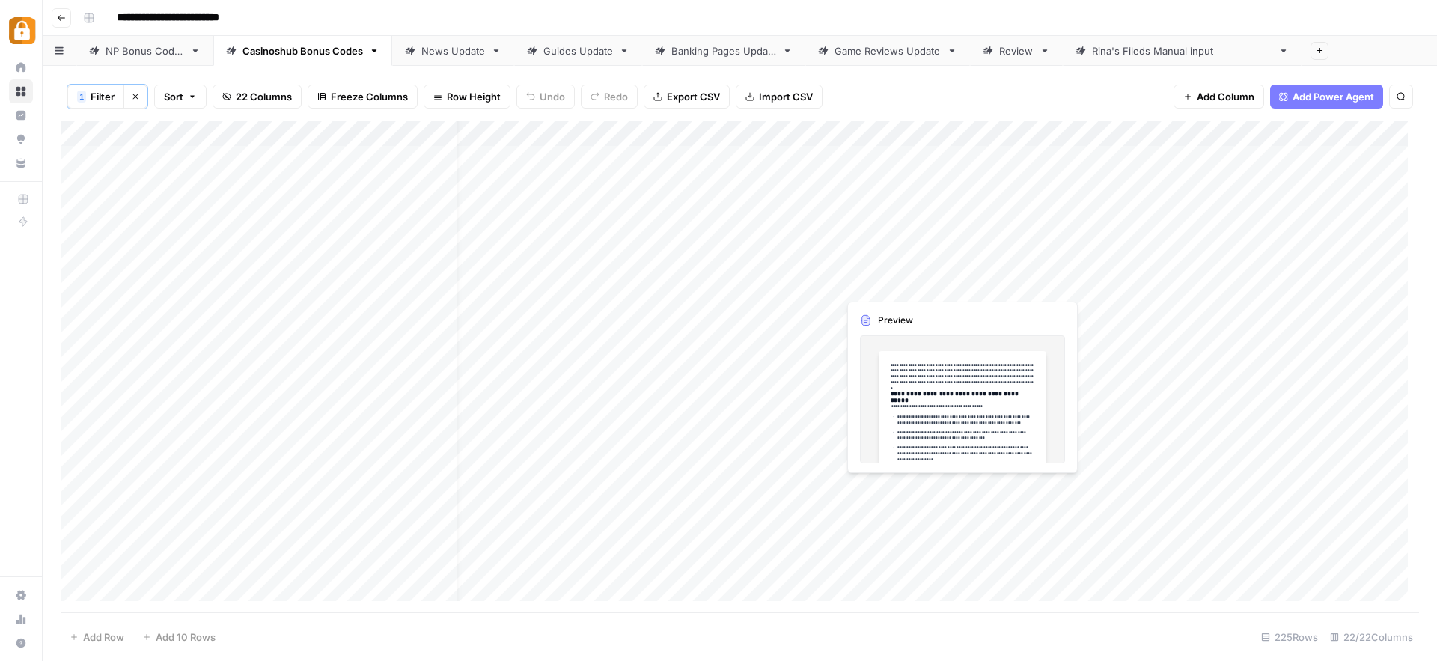
click at [989, 493] on div "Add Column" at bounding box center [740, 366] width 1358 height 491
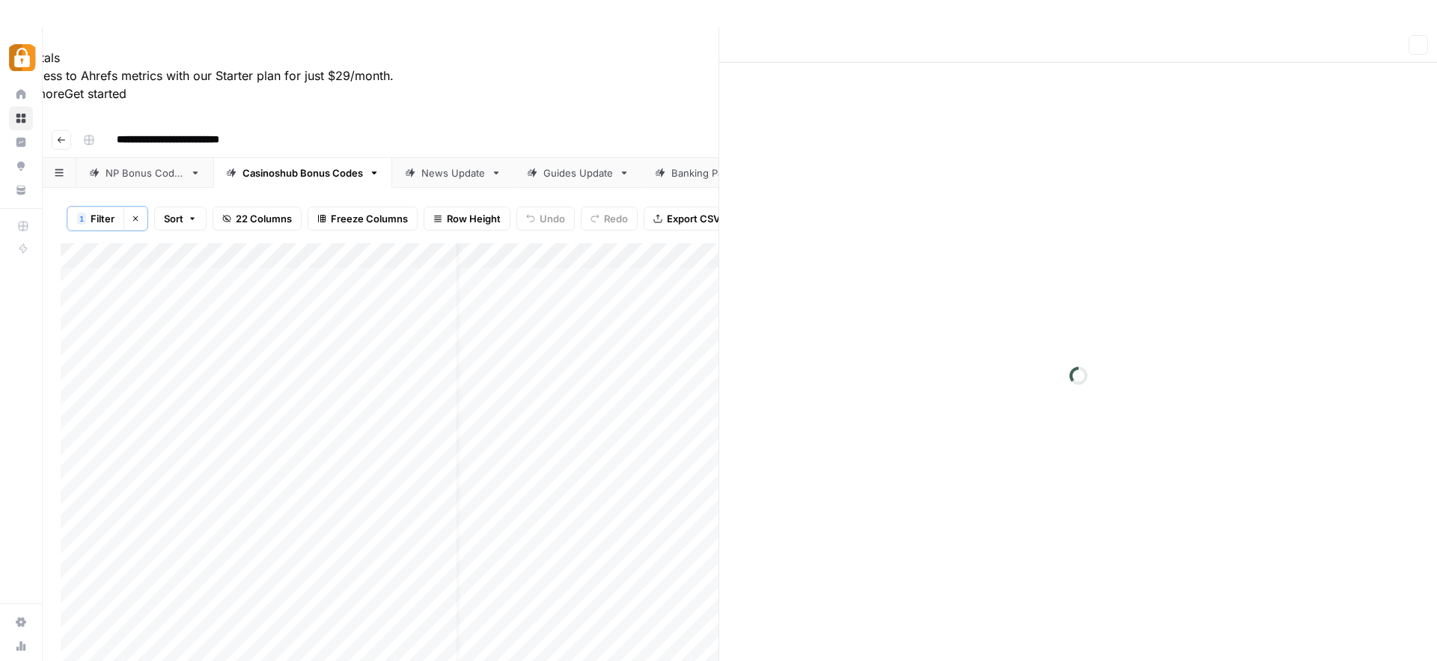
click at [989, 493] on div at bounding box center [950, 489] width 226 height 28
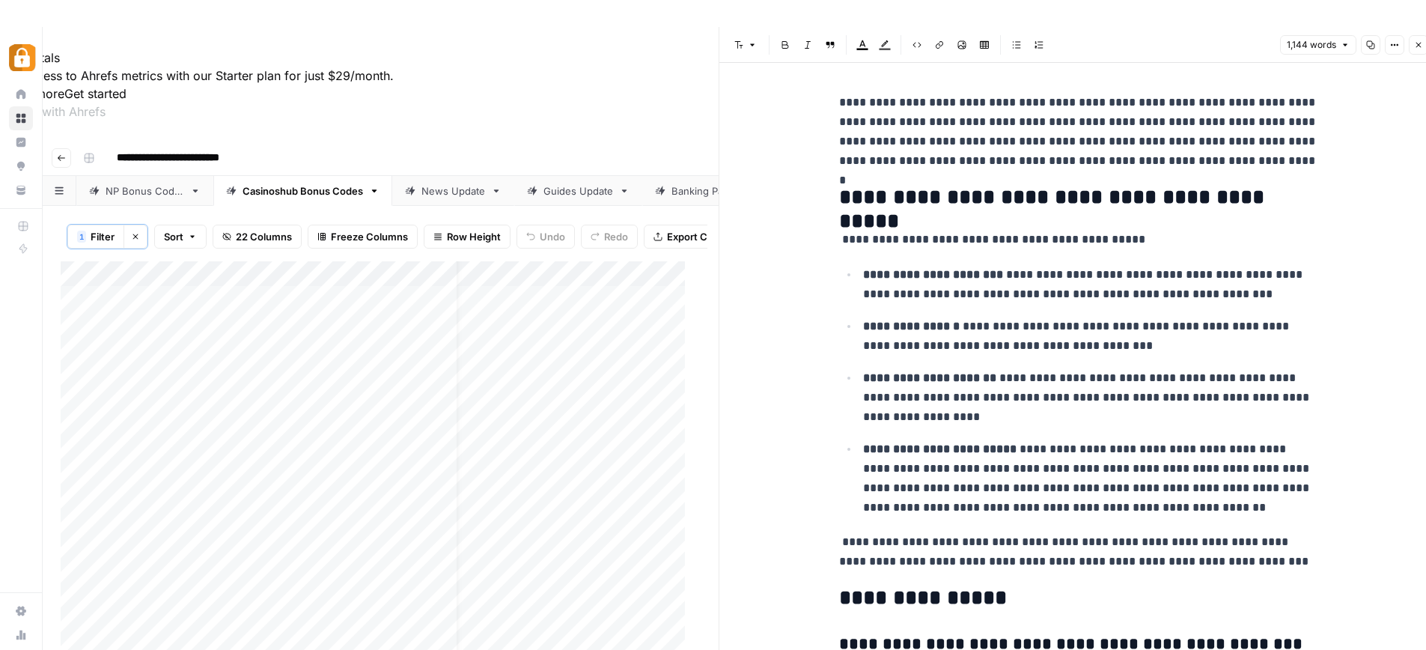
click at [1418, 42] on icon "button" at bounding box center [1418, 44] width 9 height 9
